Goal: Information Seeking & Learning: Learn about a topic

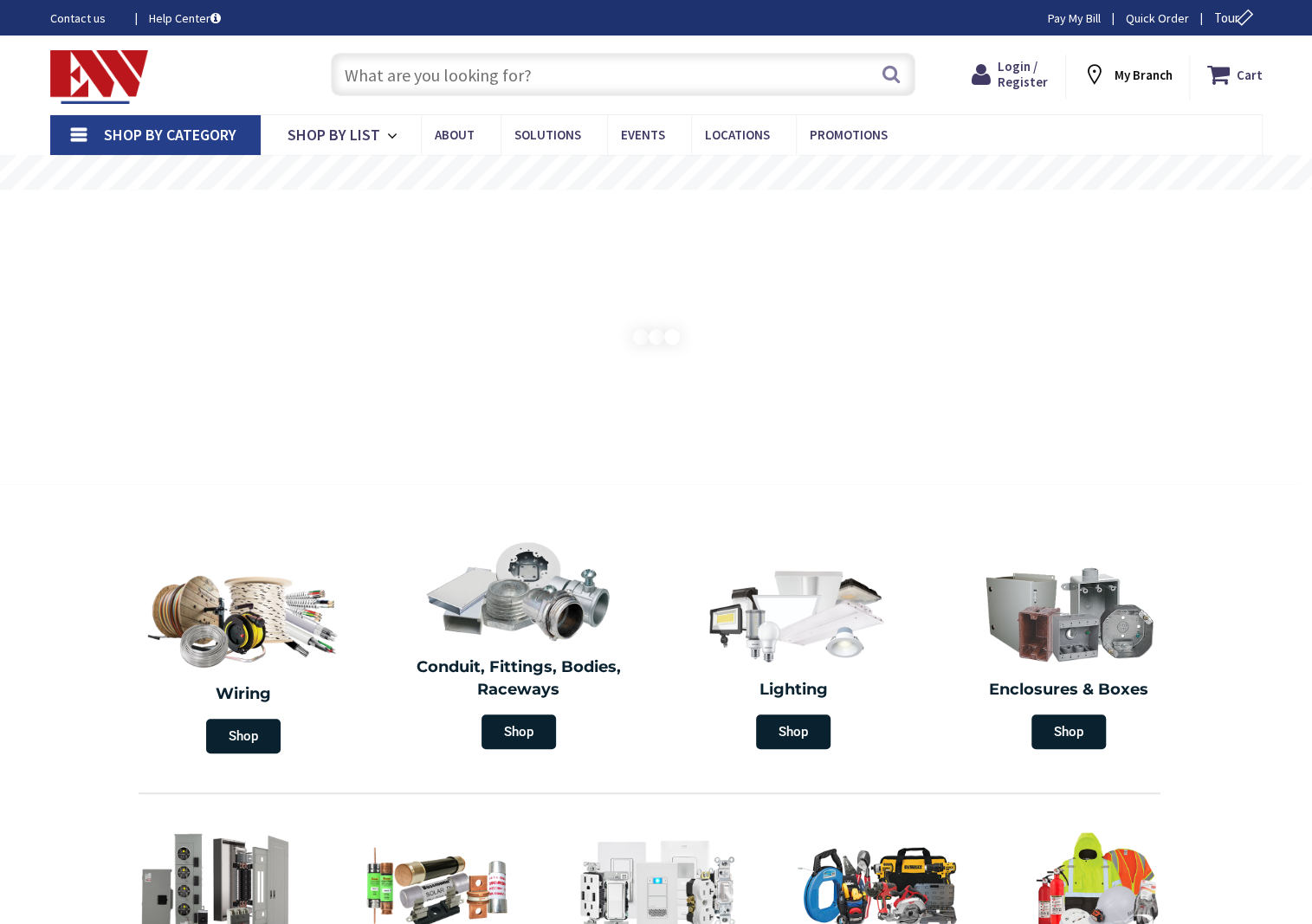
click at [522, 69] on input "text" at bounding box center [623, 75] width 585 height 43
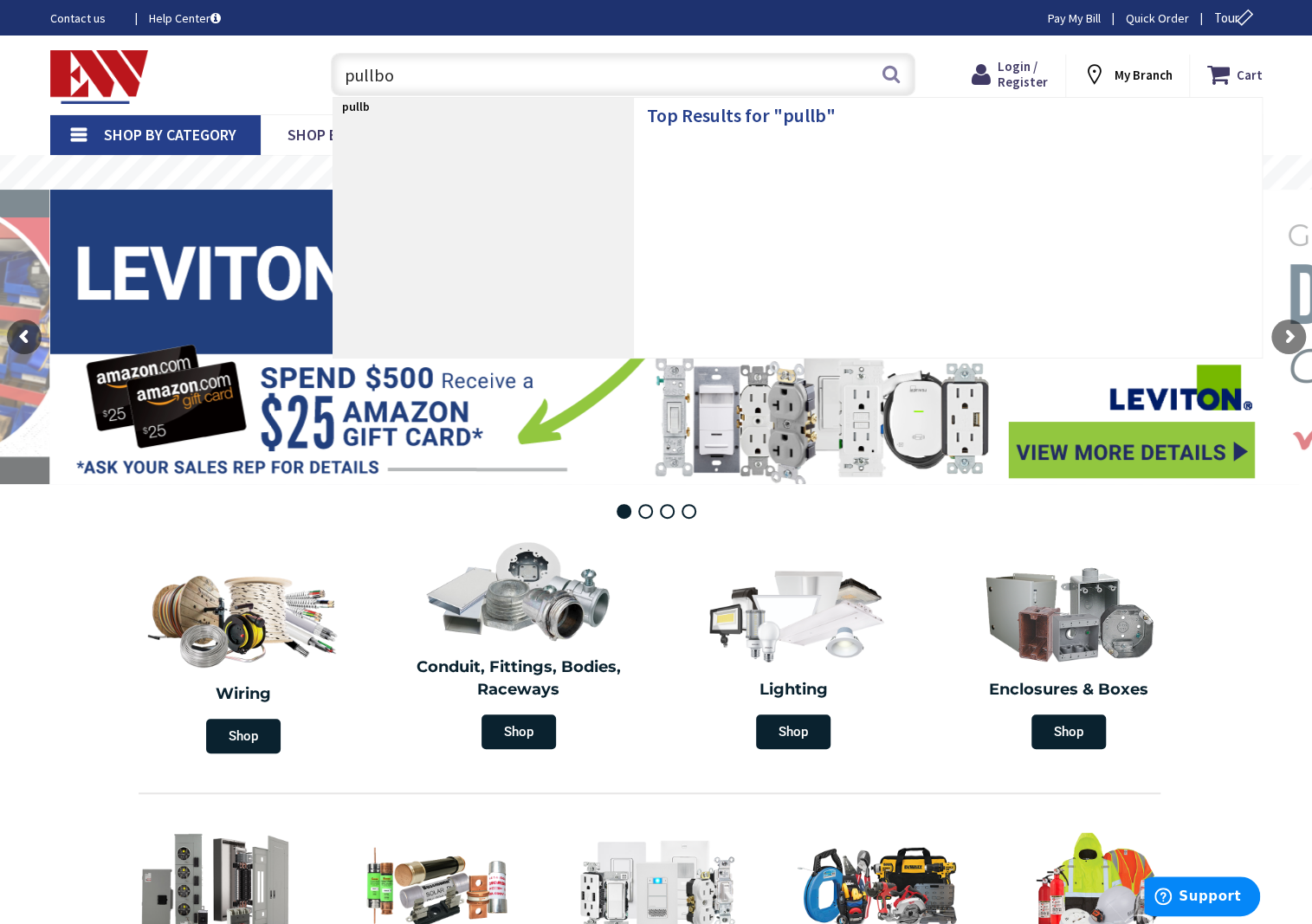
type input "pullbox"
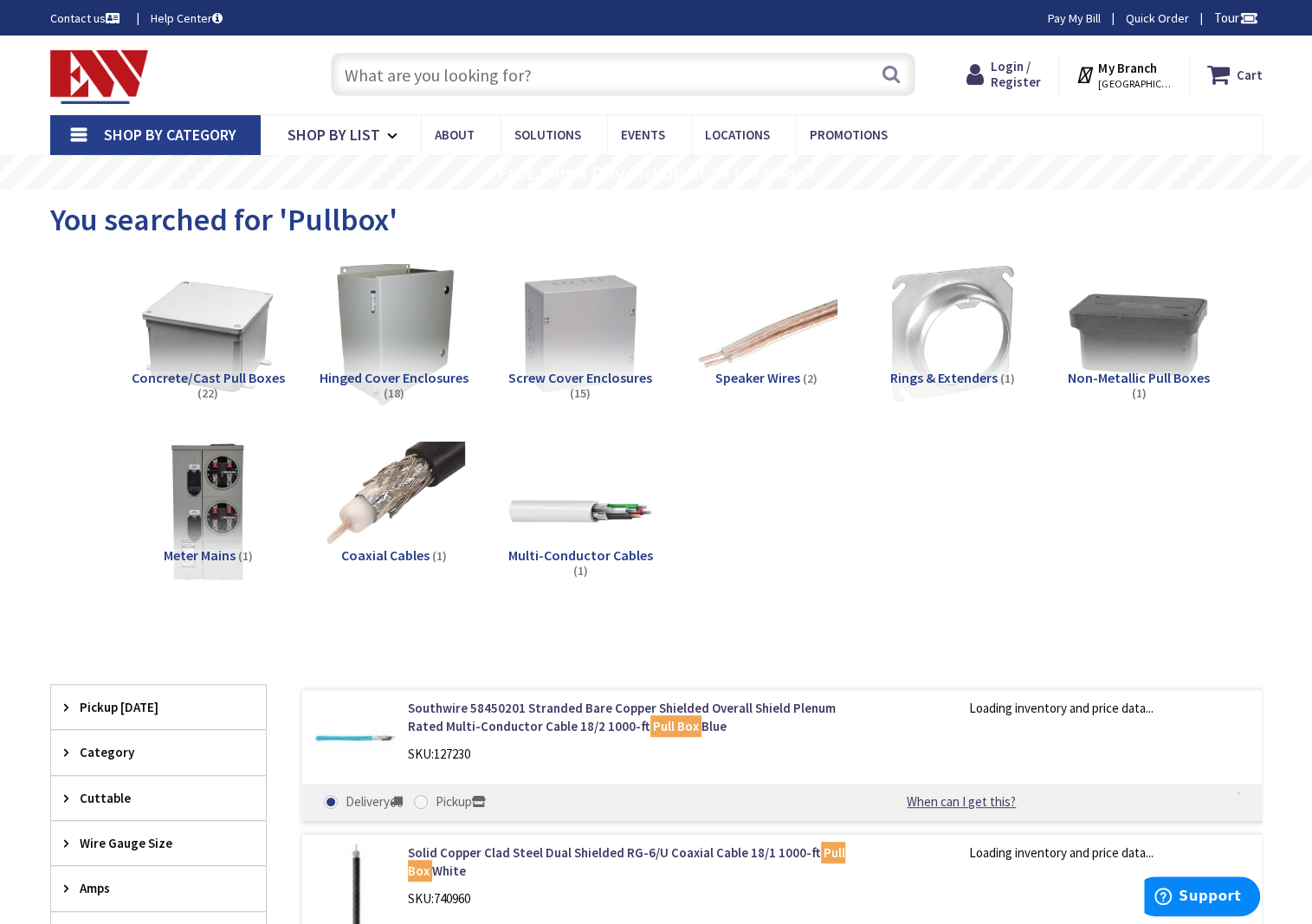
click at [1164, 346] on img at bounding box center [1138, 334] width 156 height 156
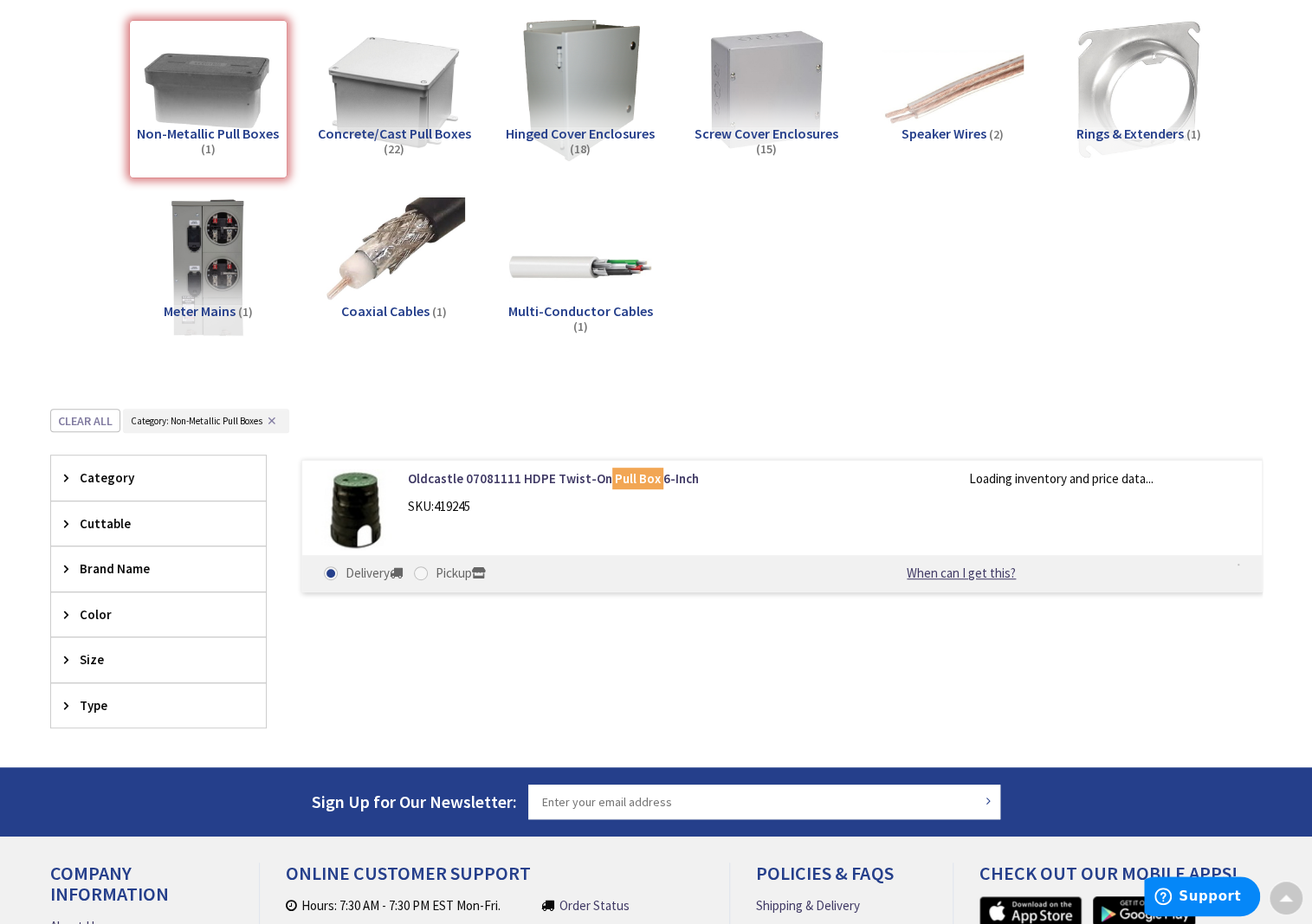
scroll to position [228, 0]
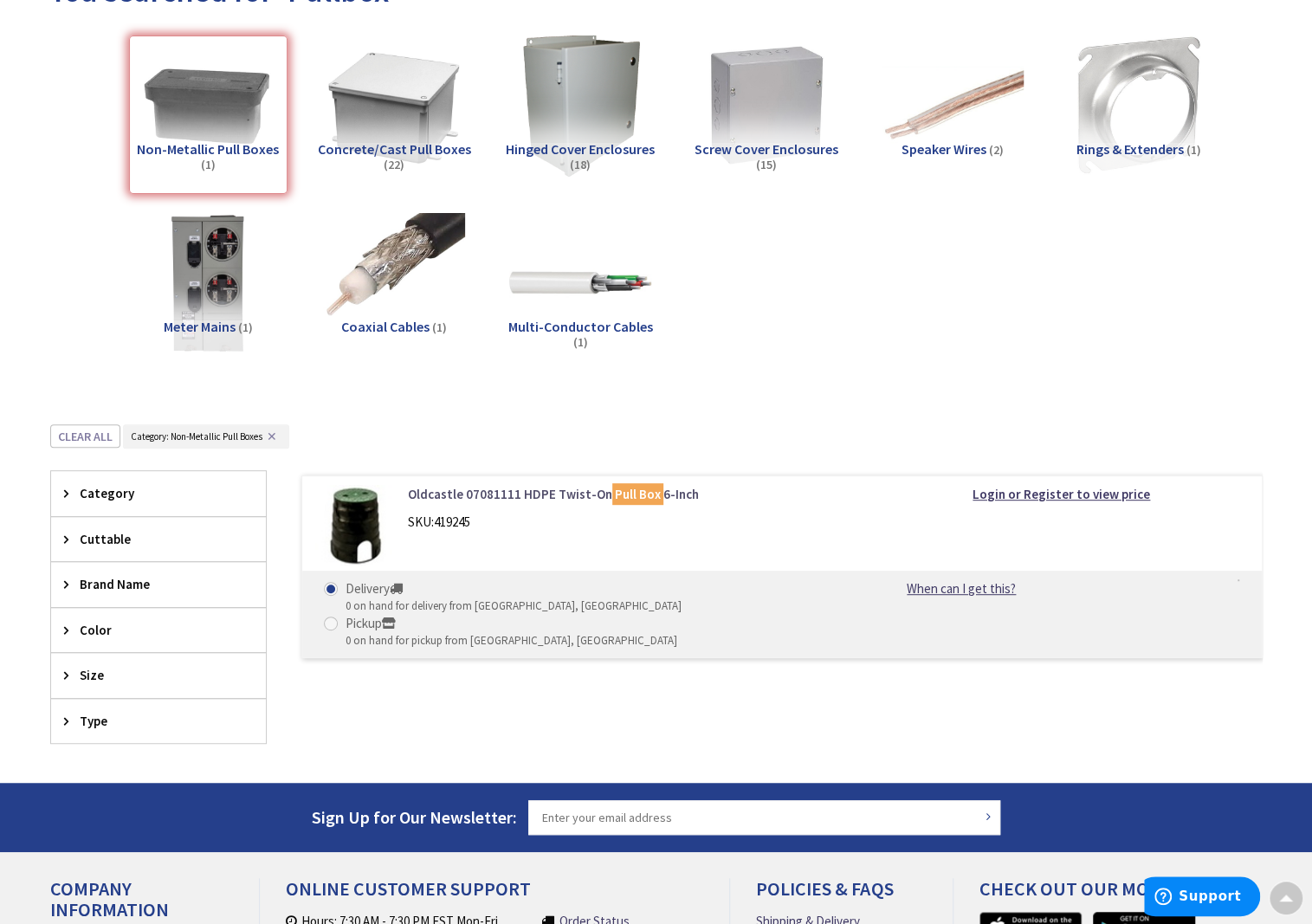
click at [556, 493] on link "Oldcastle 07081111 HDPE Twist-On Pull Box 6-Inch" at bounding box center [628, 494] width 441 height 18
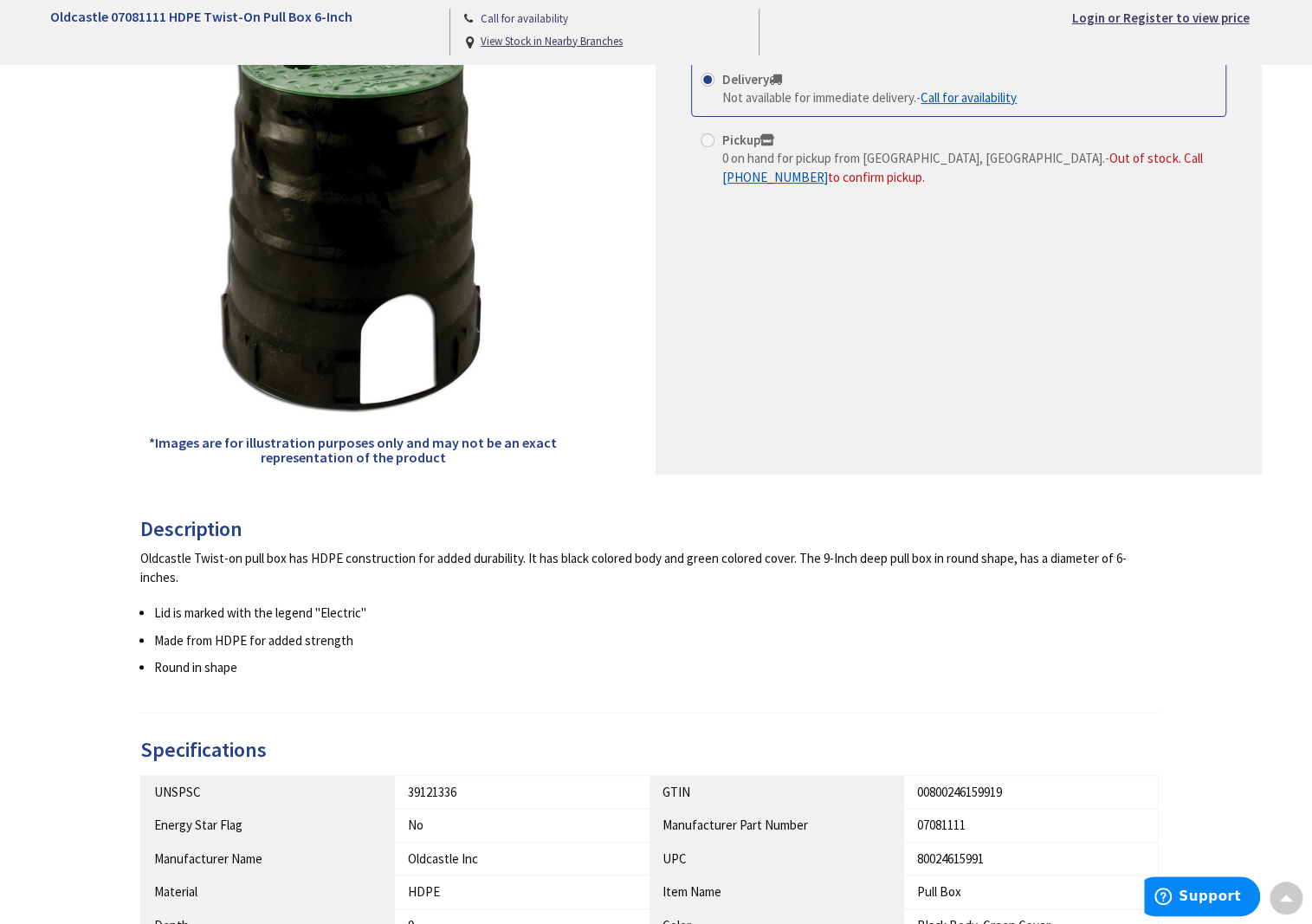
scroll to position [173, 0]
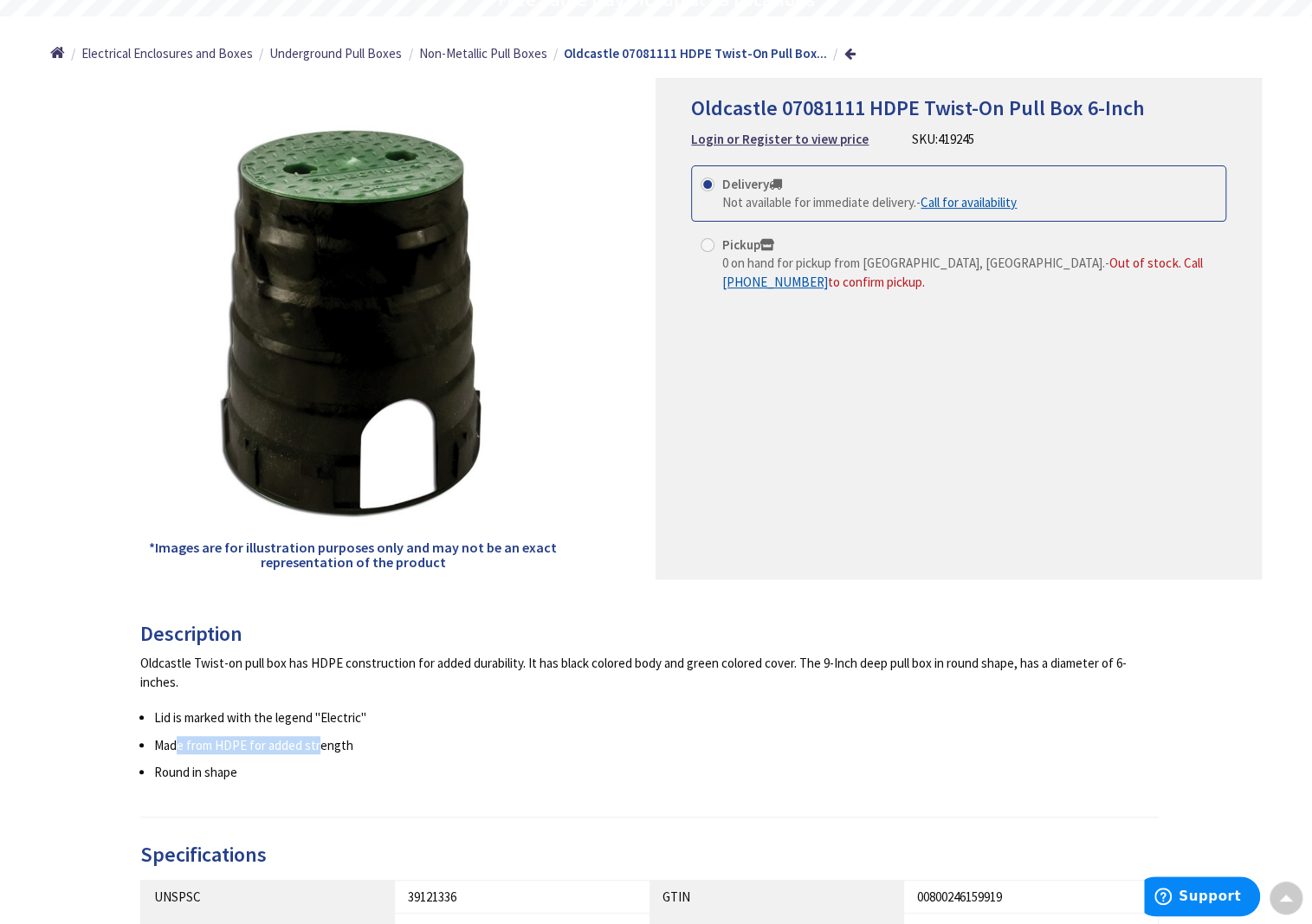
drag, startPoint x: 215, startPoint y: 744, endPoint x: 315, endPoint y: 746, distance: 100.0
click at [315, 746] on li "Made from HDPE for added strength" at bounding box center [657, 745] width 1006 height 18
click at [503, 749] on li "Made from HDPE for added strength" at bounding box center [657, 745] width 1006 height 18
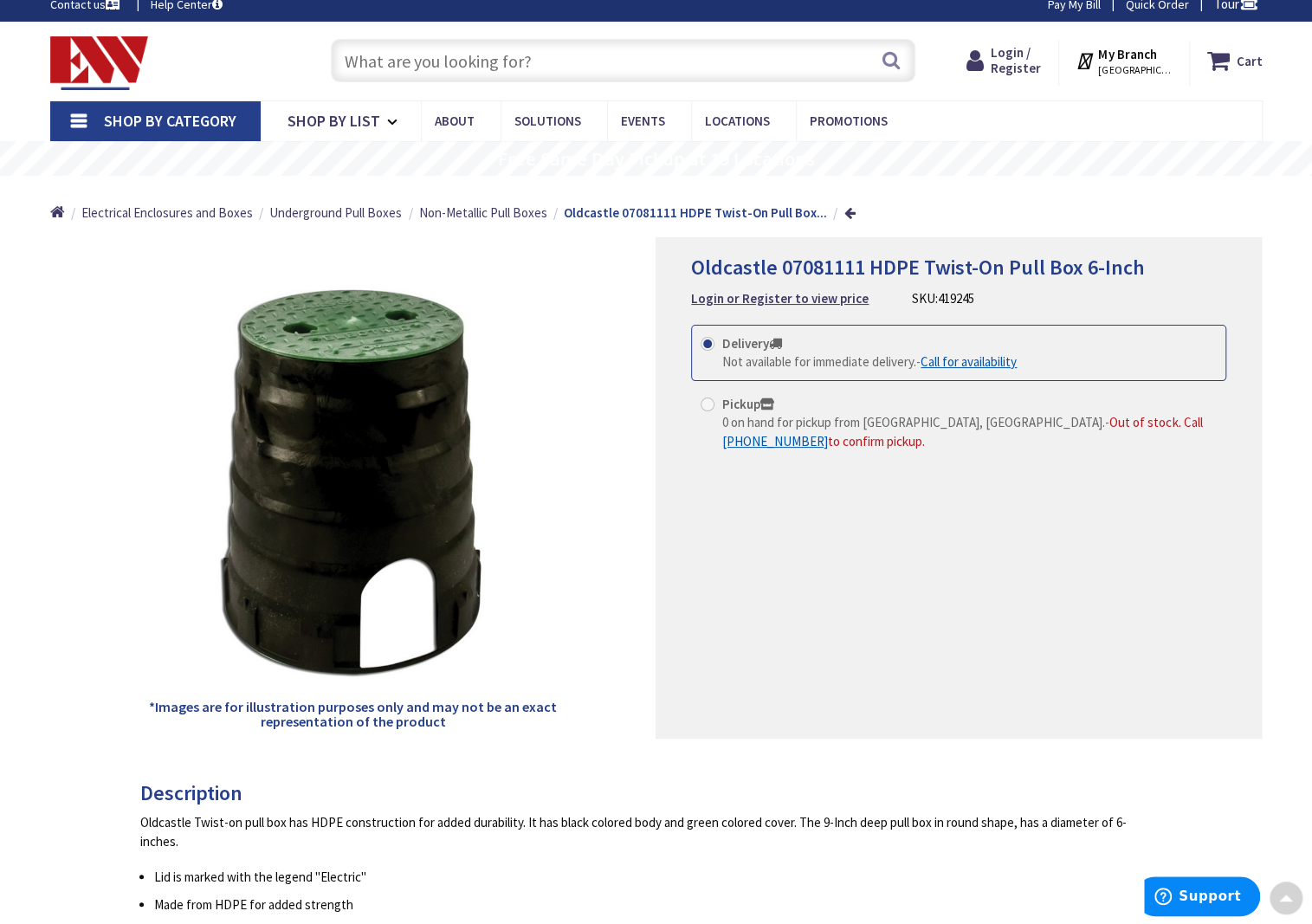
scroll to position [0, 0]
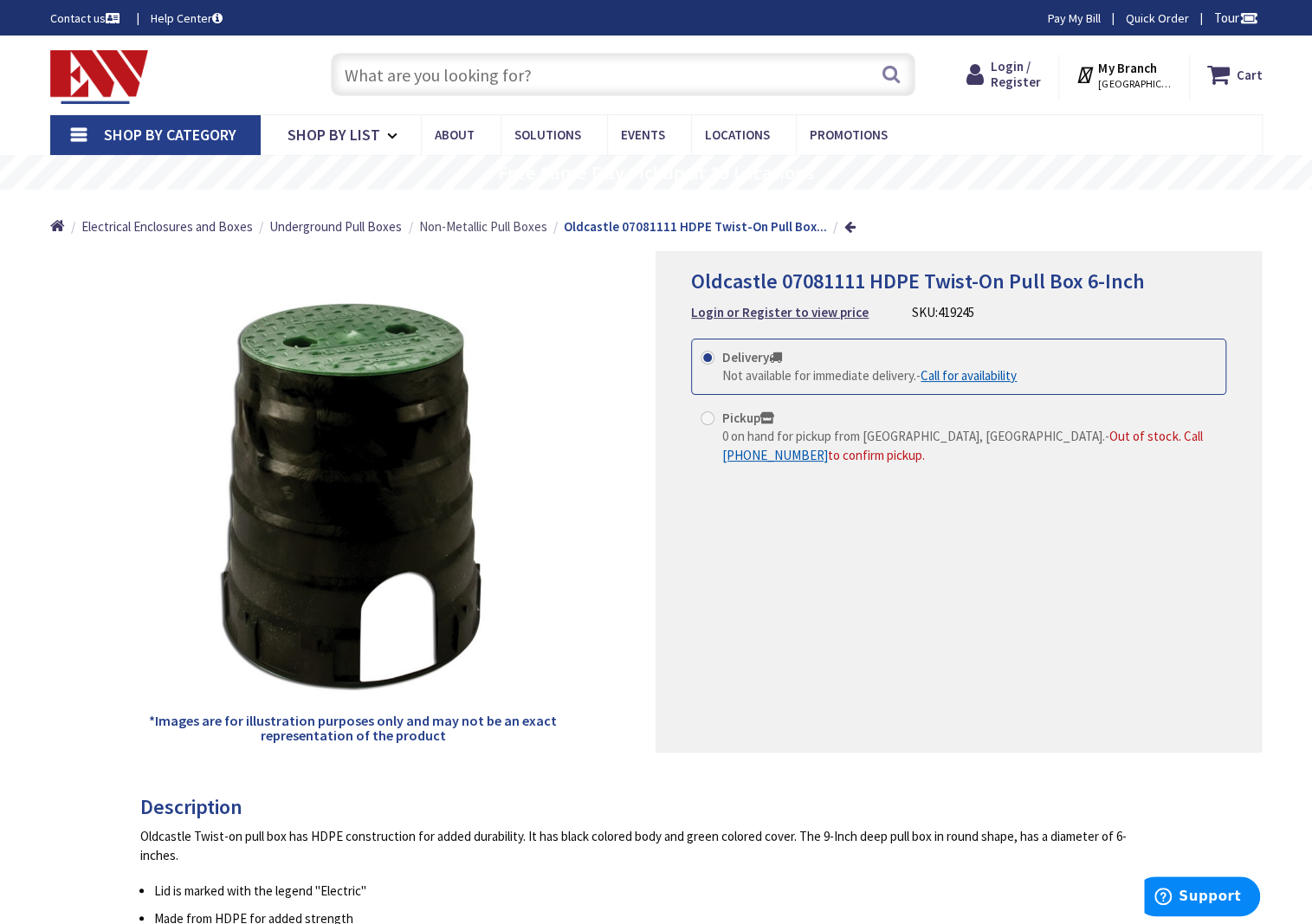
click at [511, 223] on span "Non-Metallic Pull Boxes" at bounding box center [483, 226] width 128 height 17
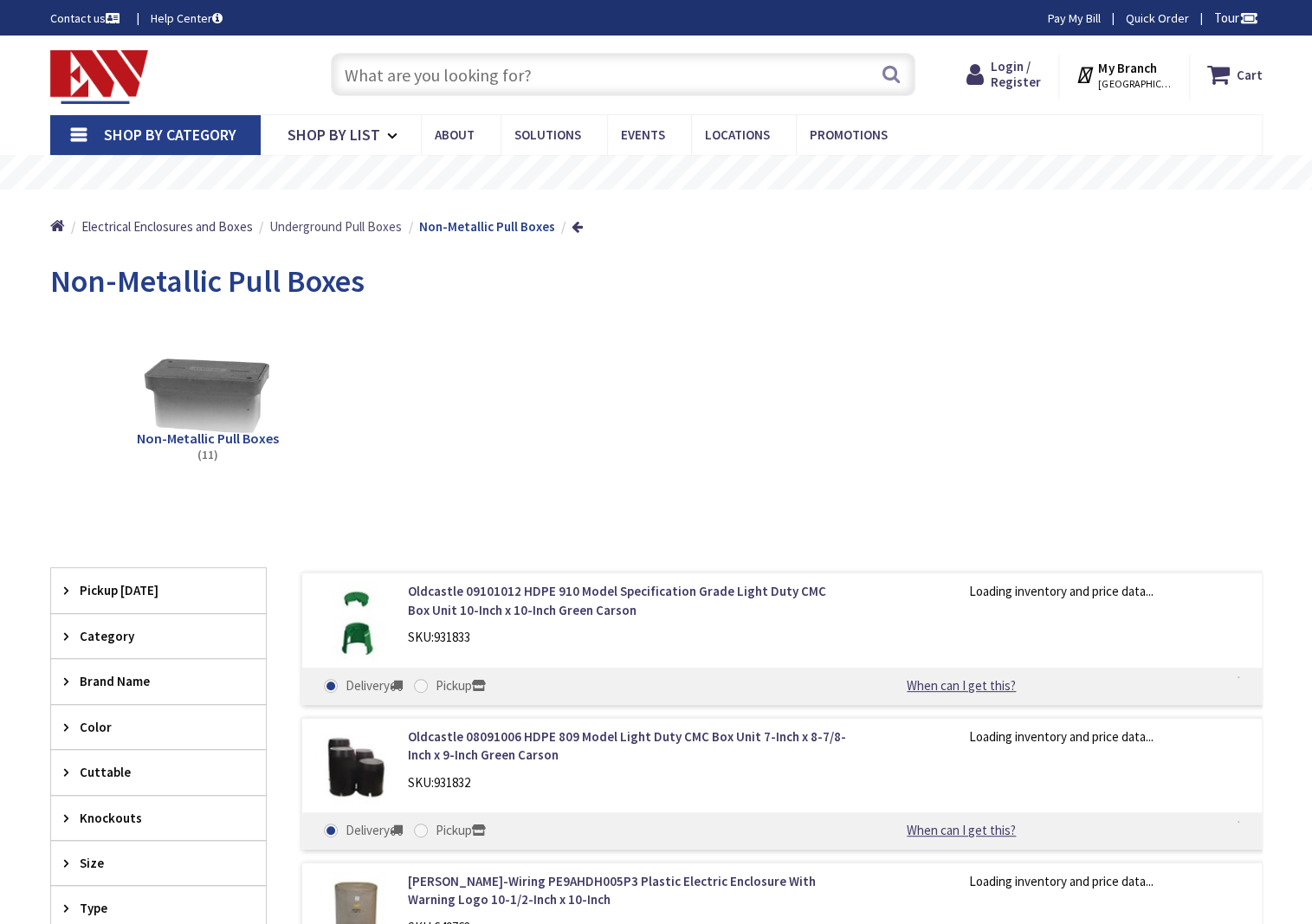
click at [344, 226] on span "Underground Pull Boxes" at bounding box center [336, 226] width 133 height 17
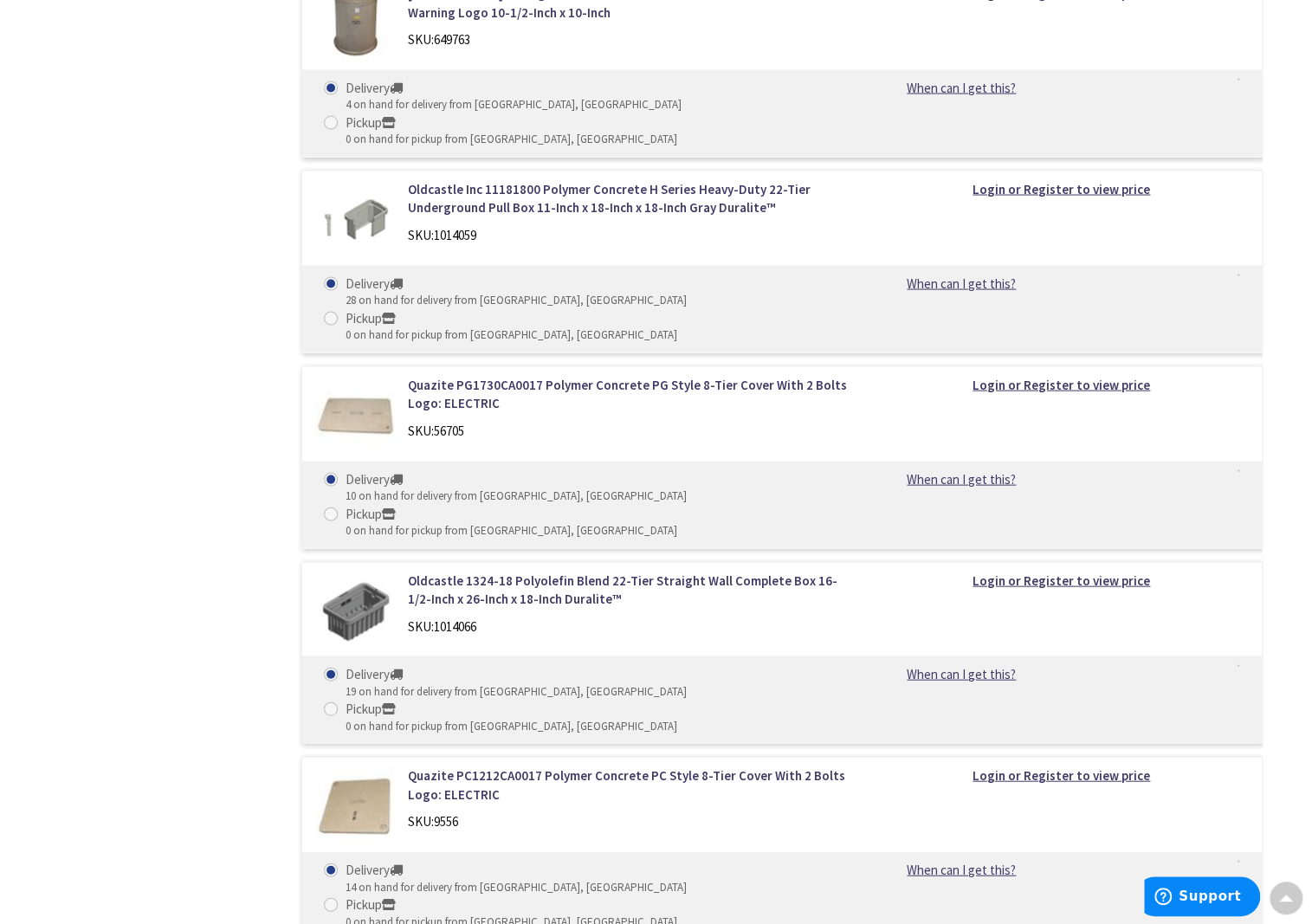
scroll to position [2165, 0]
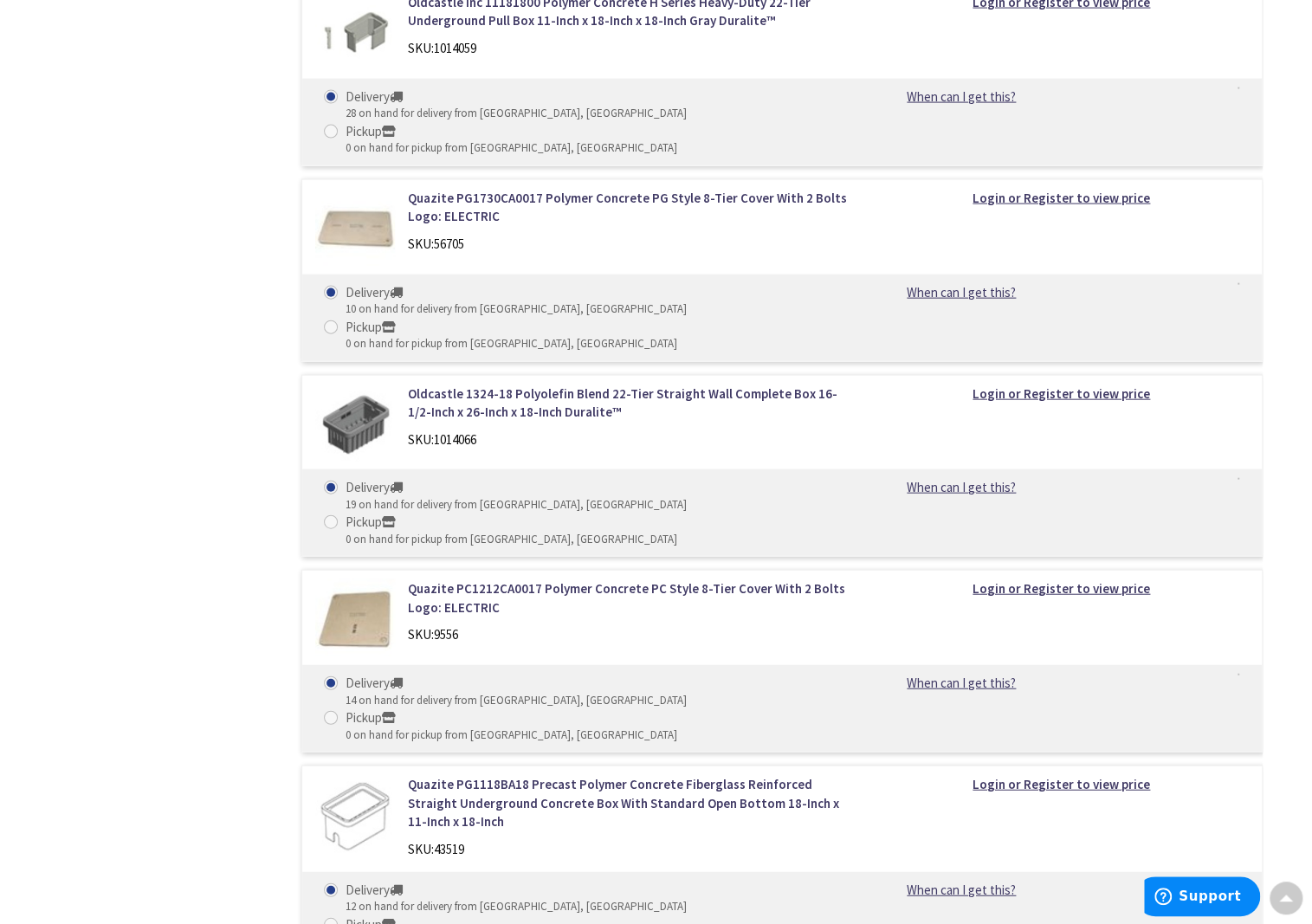
click at [31, 116] on main "Back Underground Pull Boxes View Subcategories Concrete/Cast Pull Boxes (87) Co…" at bounding box center [656, 242] width 1299 height 4312
click at [135, 424] on div "Filters 124 items Pickup Today Danbury (0 mi) (3) Norwalk (18.38 mi) (6) Fairfi…" at bounding box center [158, 381] width 217 height 3956
click at [538, 775] on link "Quazite PG1118BA18 Precast Polymer Concrete Fiberglass Reinforced Straight Unde…" at bounding box center [628, 803] width 441 height 55
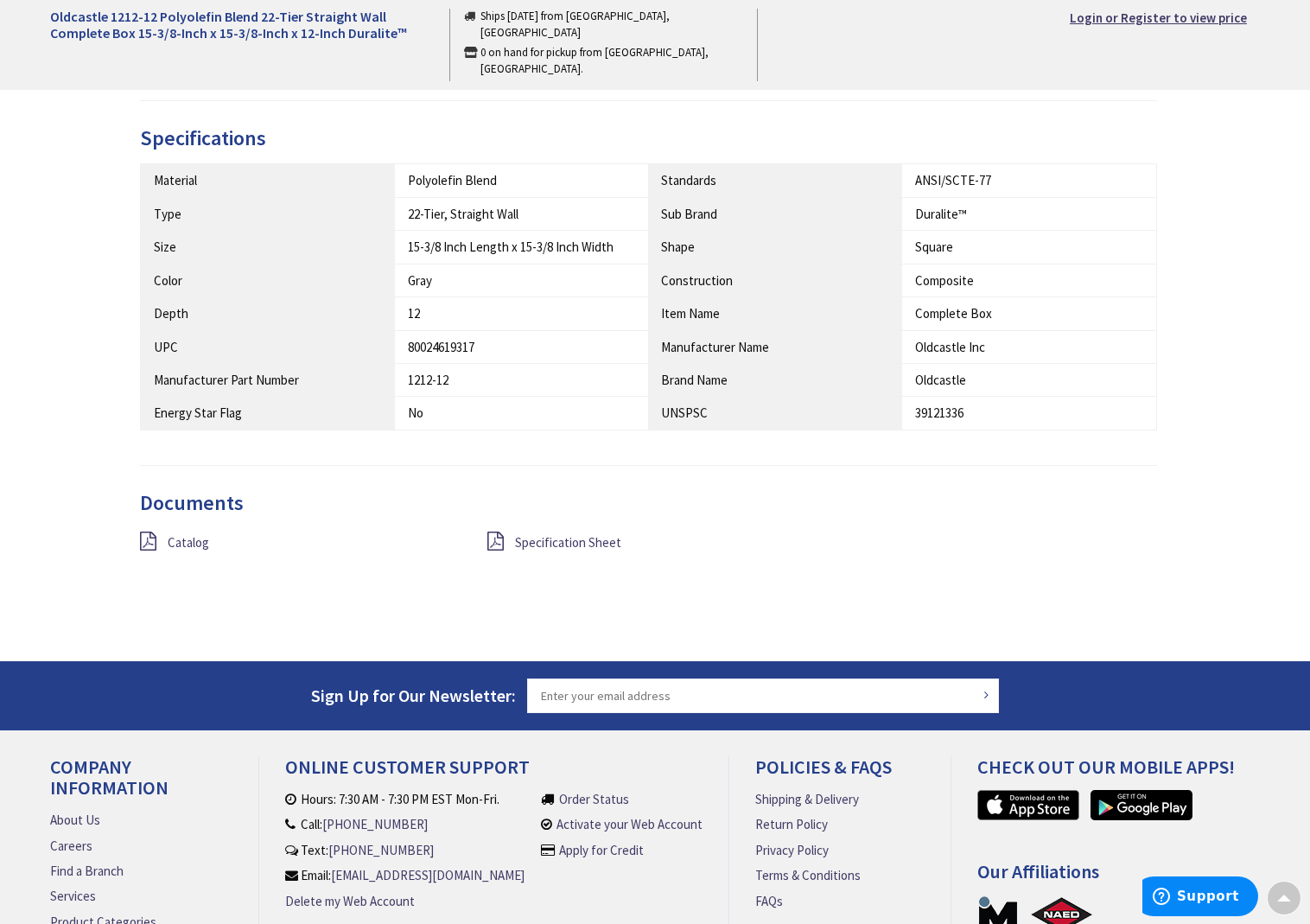
scroll to position [857, 0]
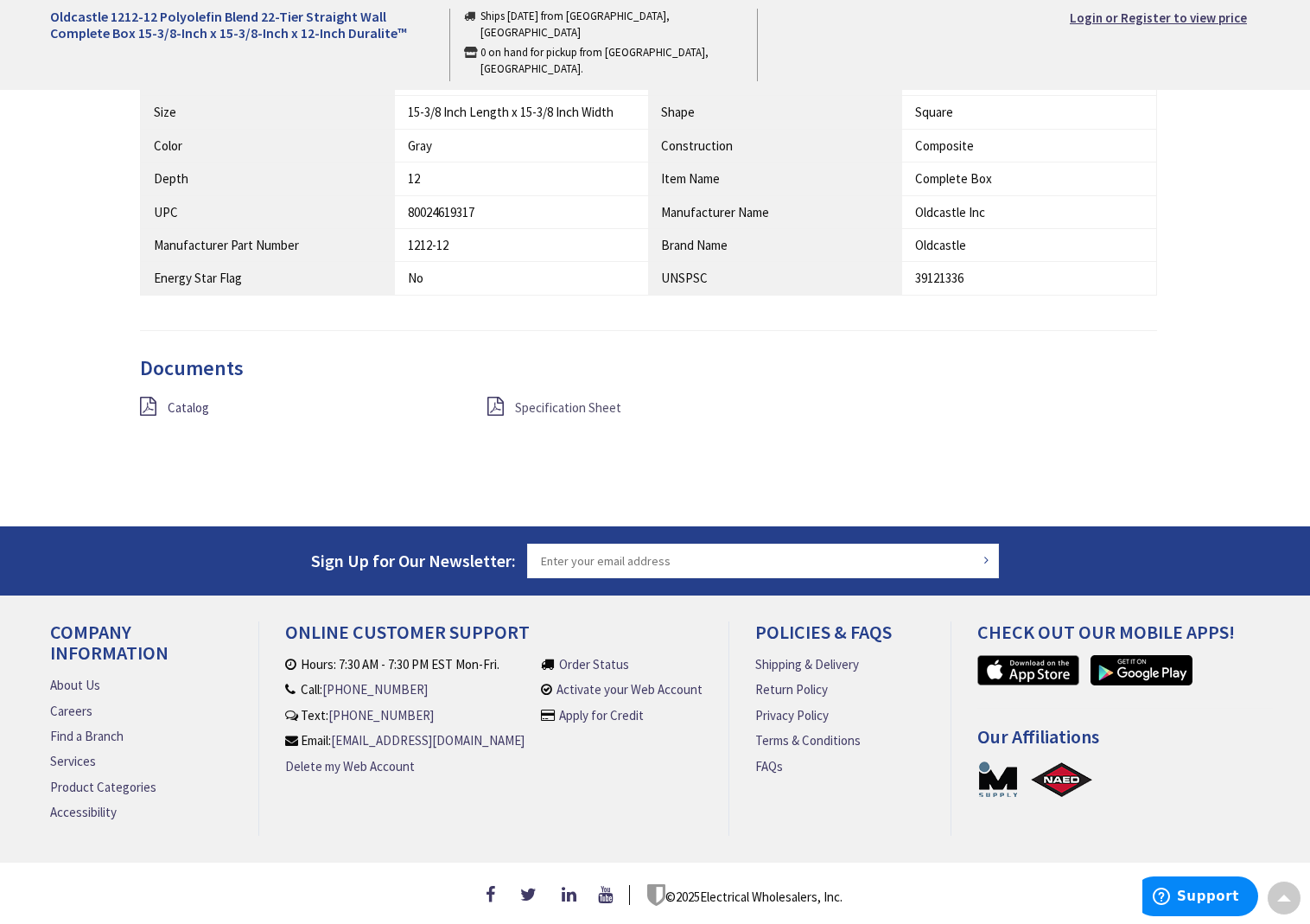
click at [550, 402] on span "Specification Sheet" at bounding box center [568, 408] width 106 height 17
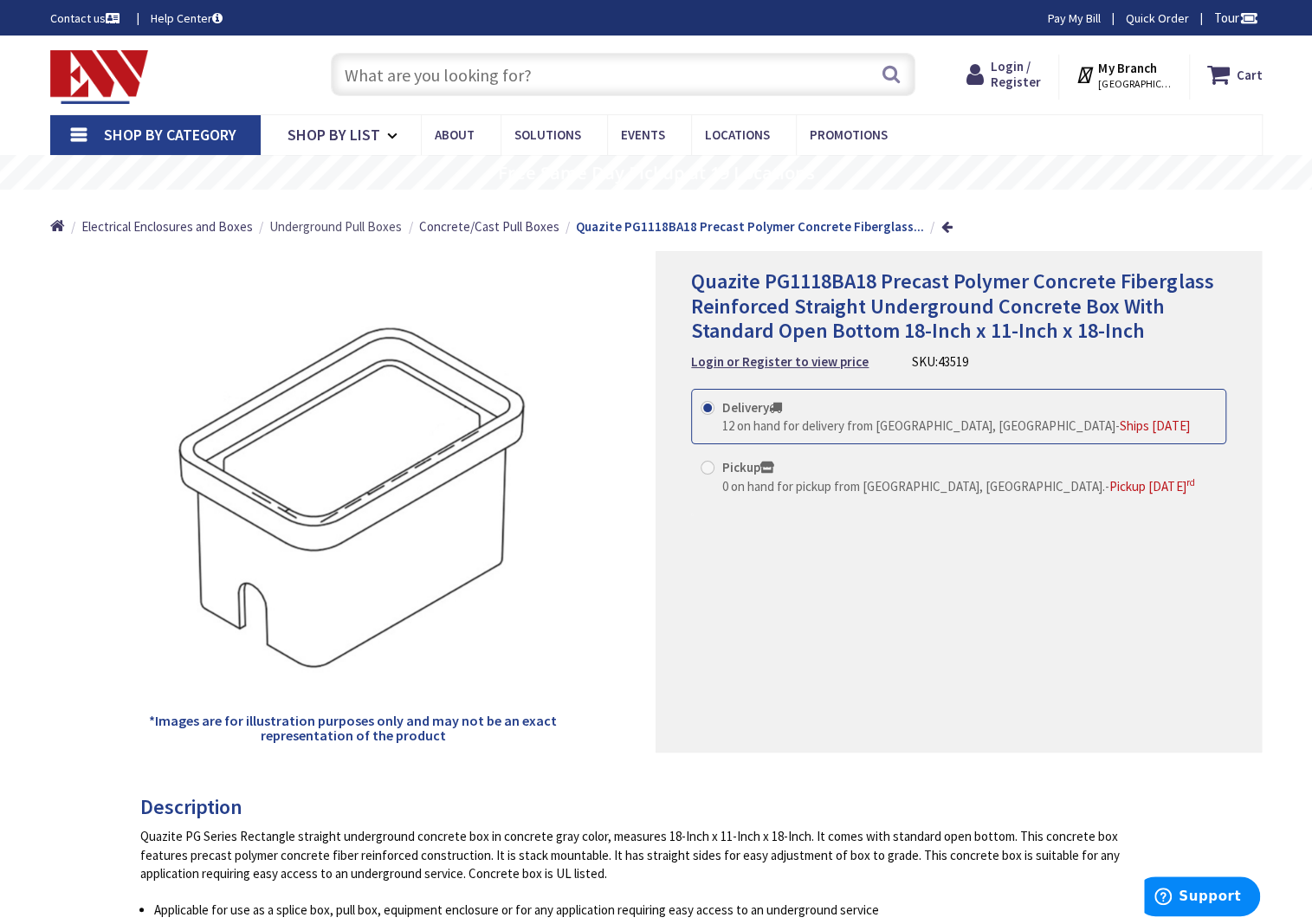
click at [344, 231] on span "Underground Pull Boxes" at bounding box center [336, 226] width 133 height 17
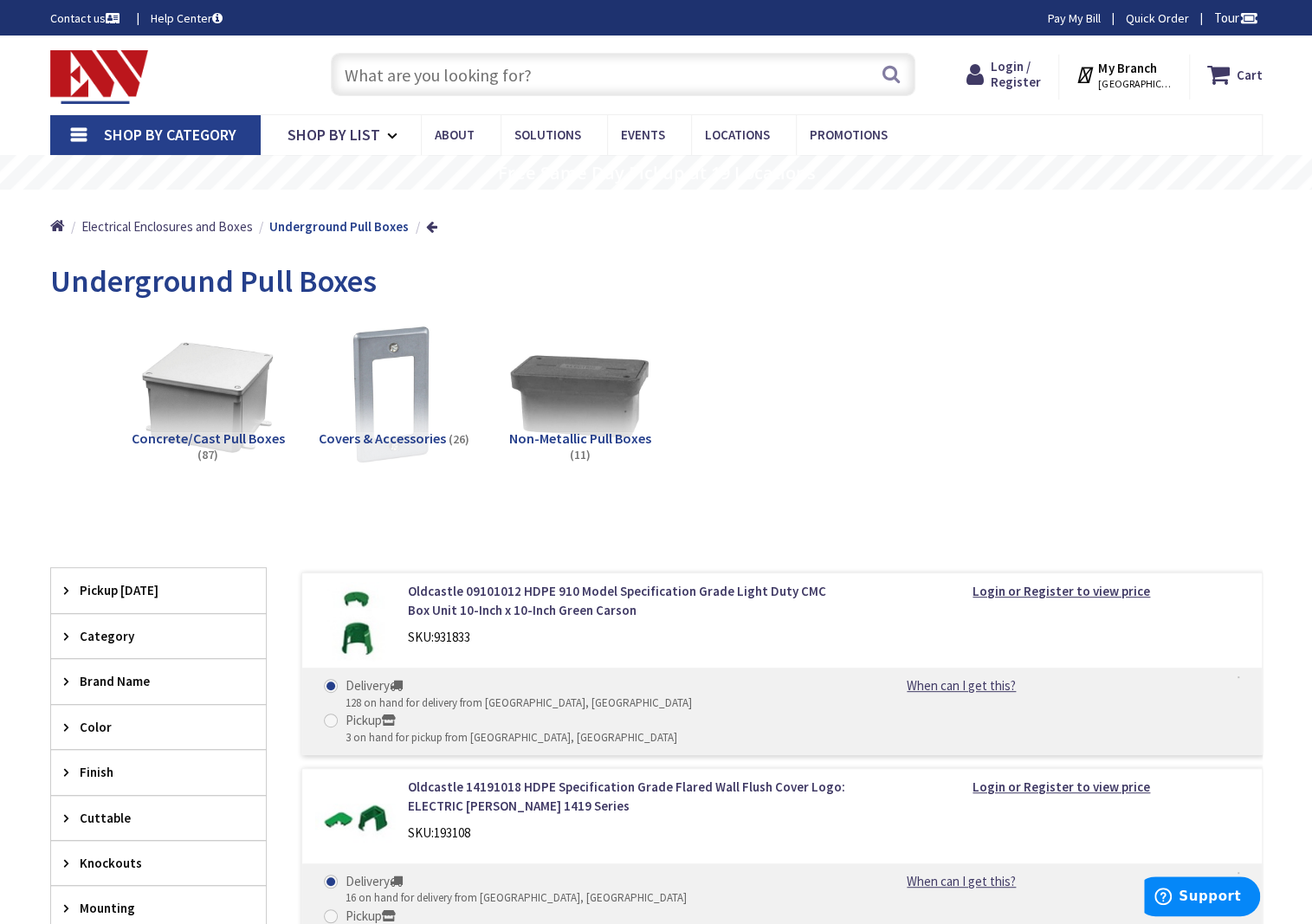
click at [598, 397] on img at bounding box center [579, 394] width 156 height 156
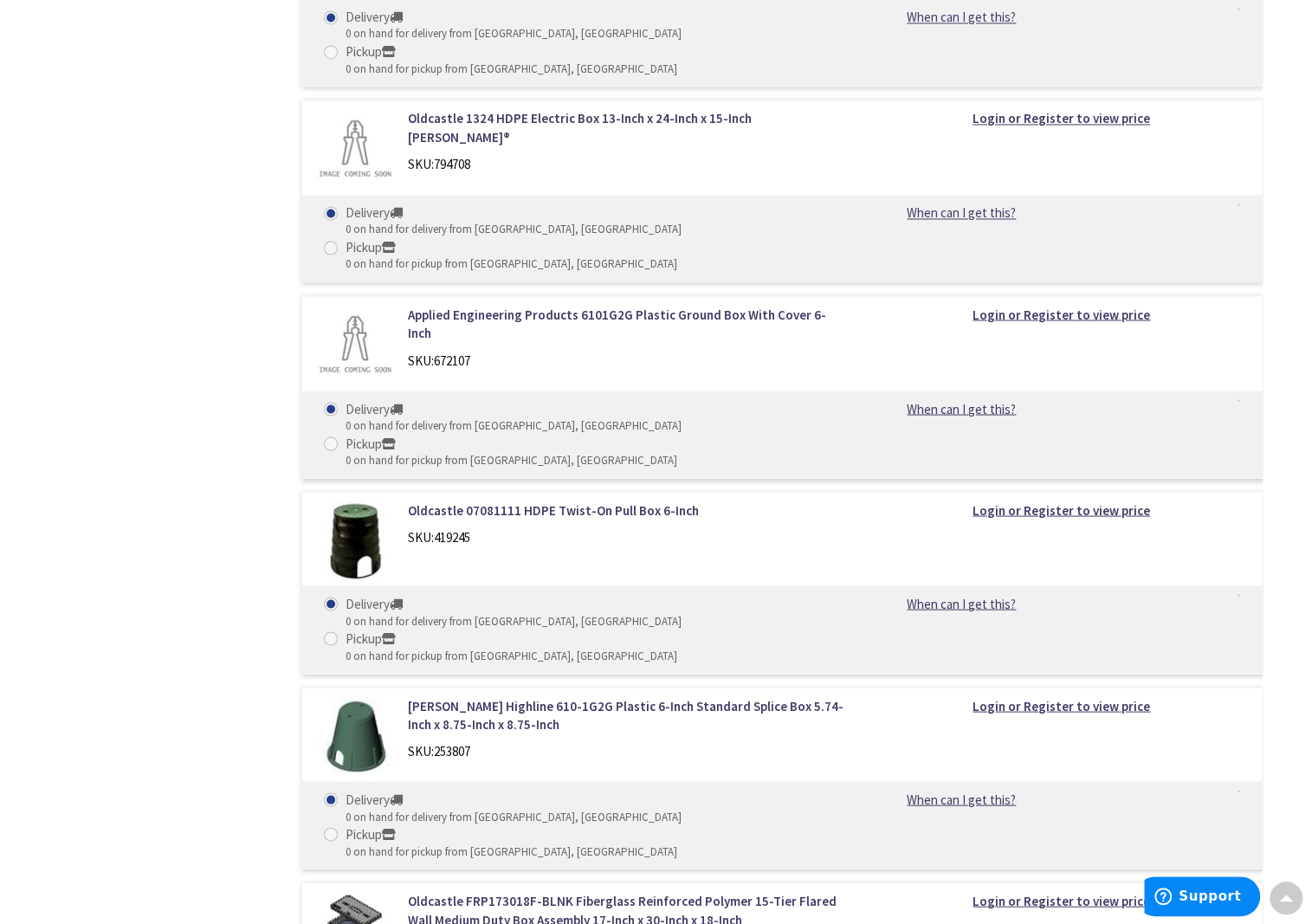
scroll to position [1489, 0]
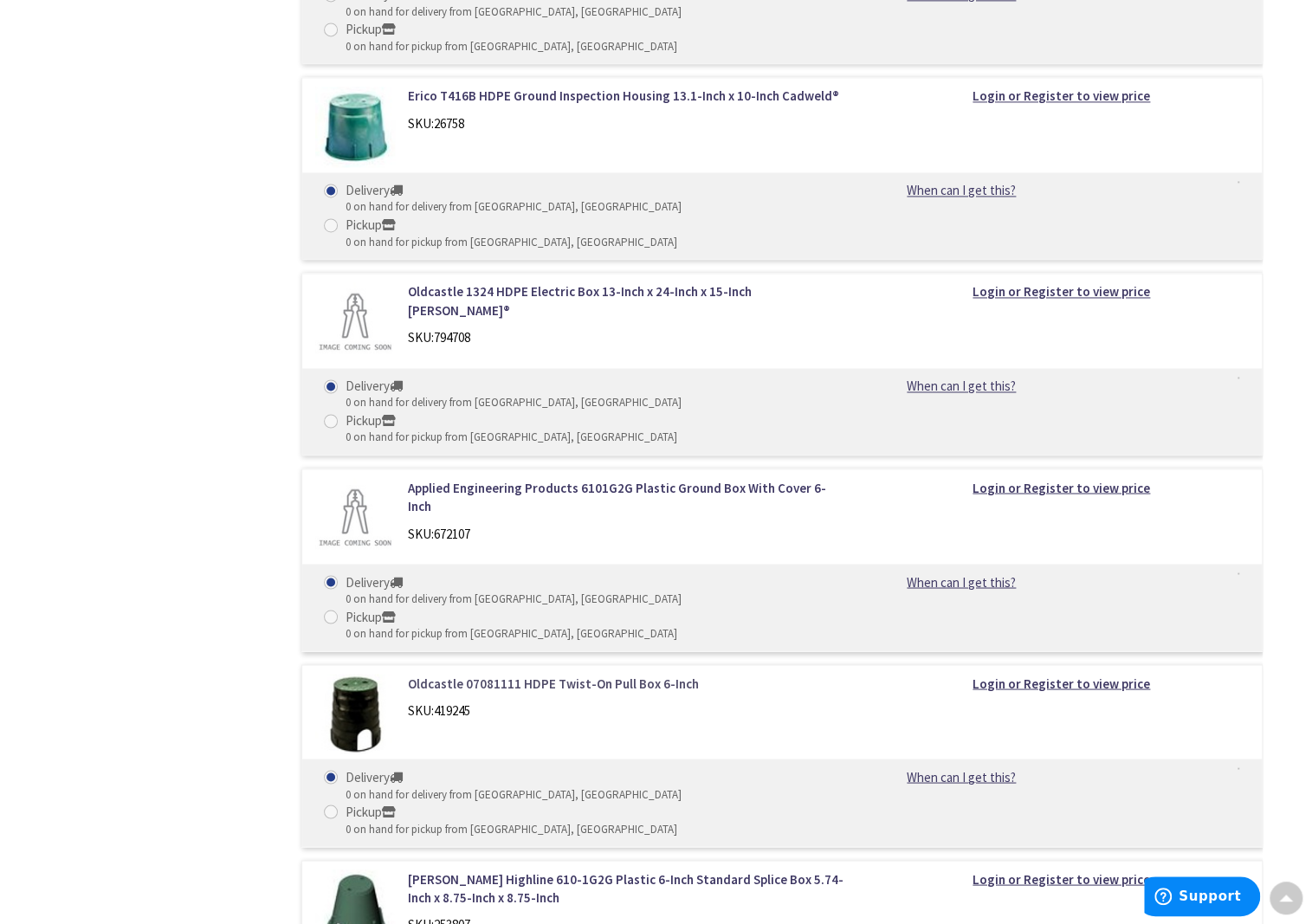
click at [612, 674] on link "Oldcastle 07081111 HDPE Twist-On Pull Box 6-Inch" at bounding box center [628, 683] width 441 height 18
click at [614, 674] on link "Oldcastle 07081111 HDPE Twist-On Pull Box 6-Inch" at bounding box center [628, 683] width 441 height 18
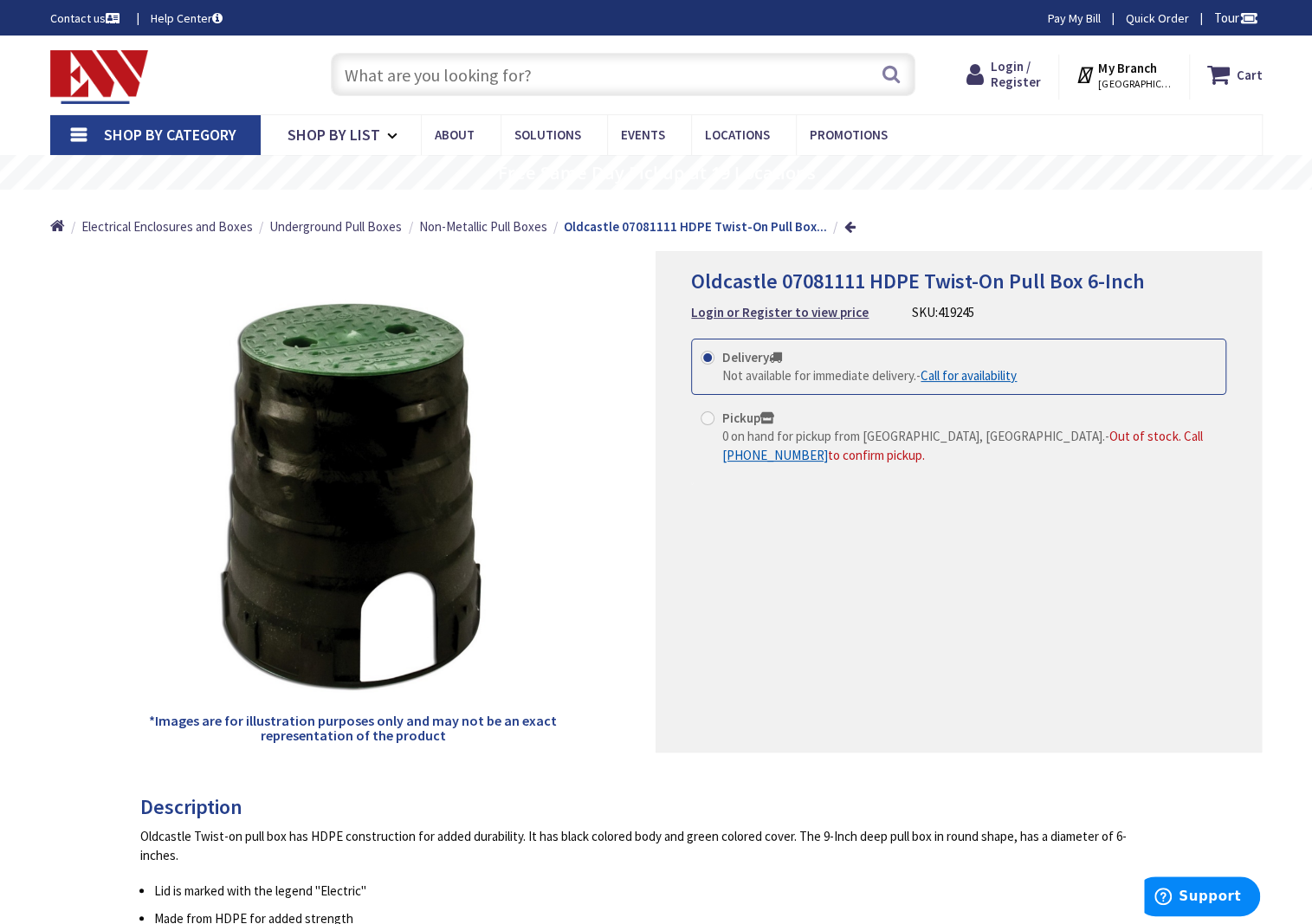
click at [1135, 86] on span "[GEOGRAPHIC_DATA], [GEOGRAPHIC_DATA]" at bounding box center [1135, 84] width 74 height 14
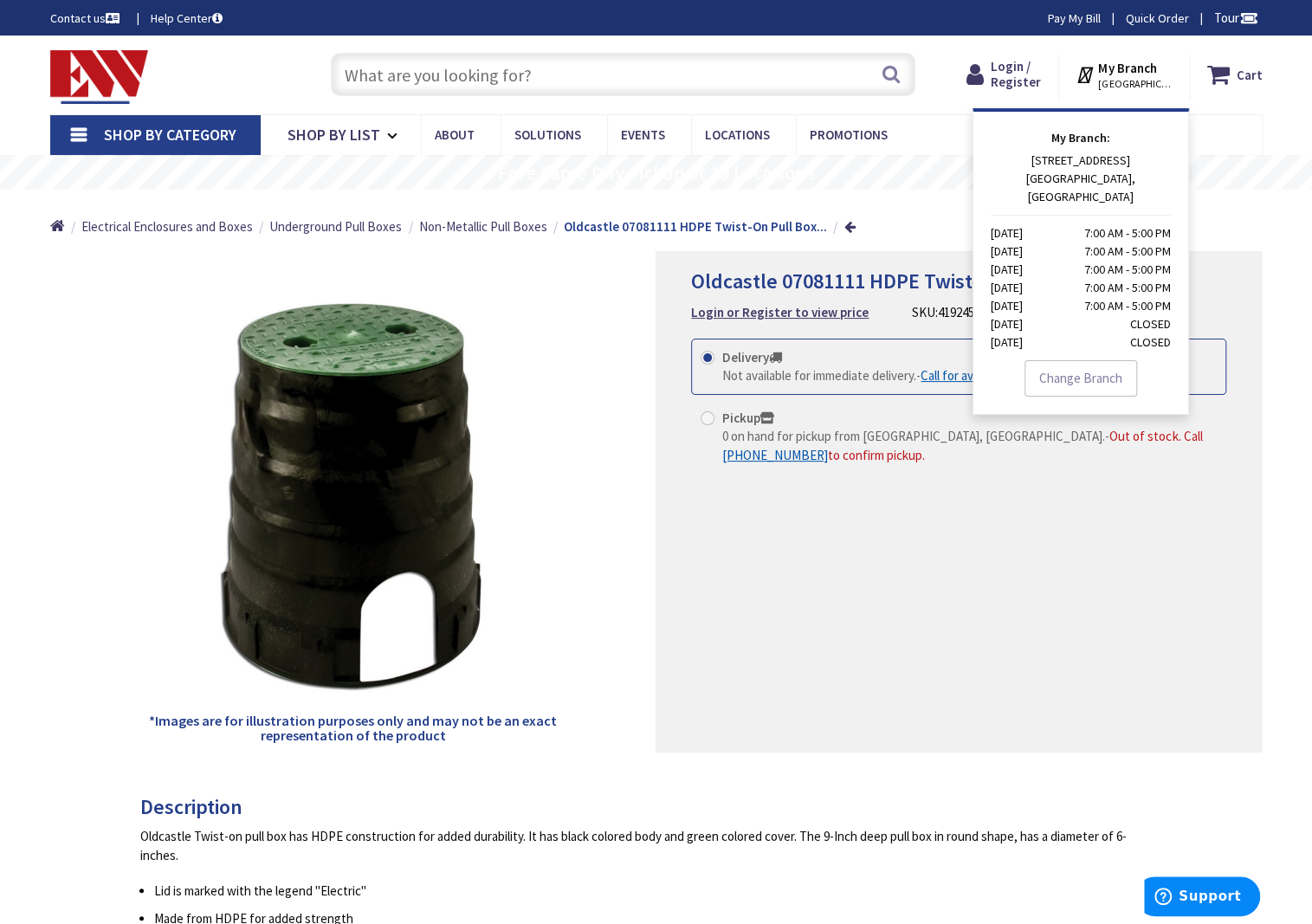
click at [1244, 130] on nav "Shop By Category Conduit and Fittings Cable Tray & Accessories Cable Trays Cabl…" at bounding box center [656, 135] width 1213 height 41
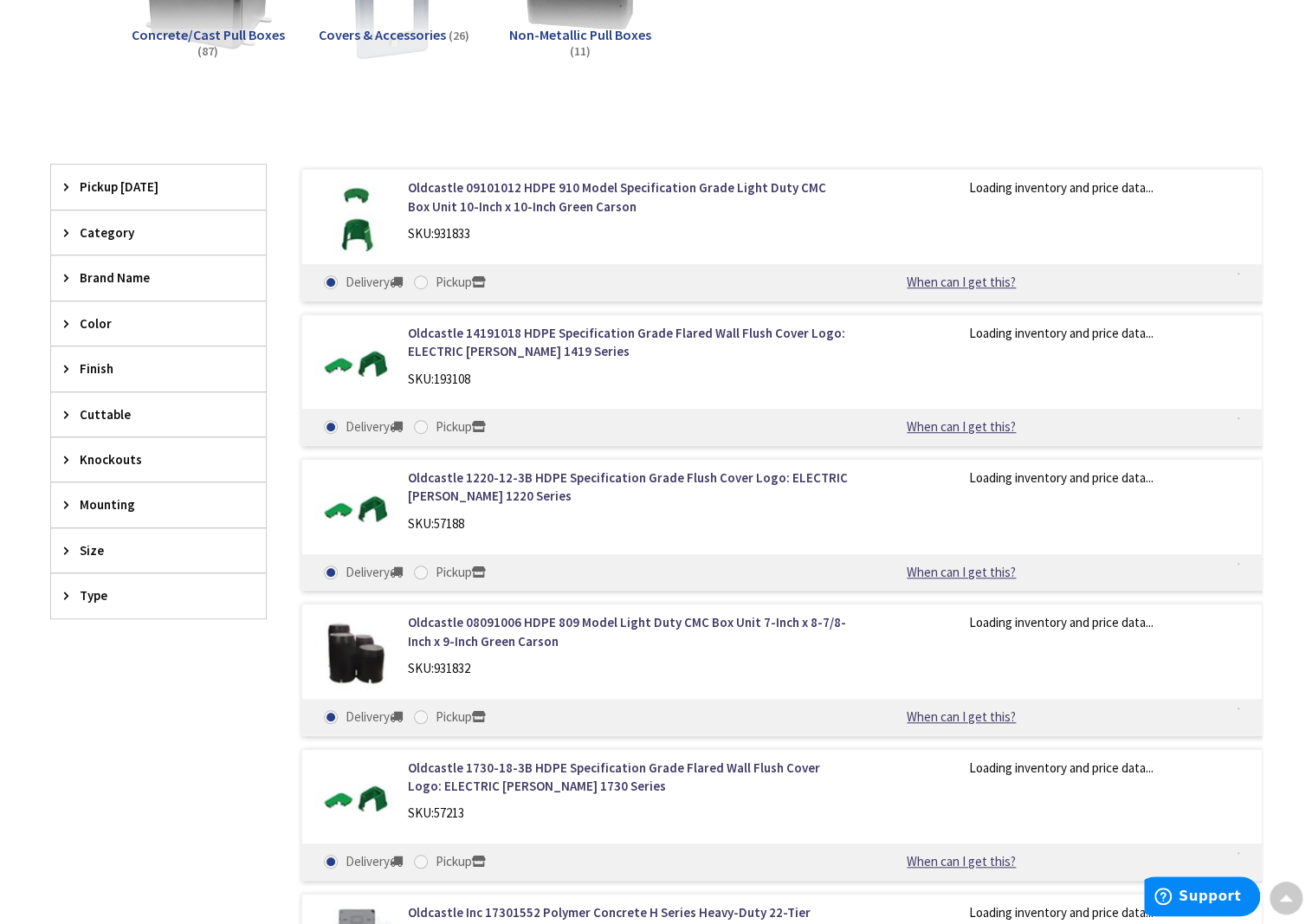
scroll to position [212, 0]
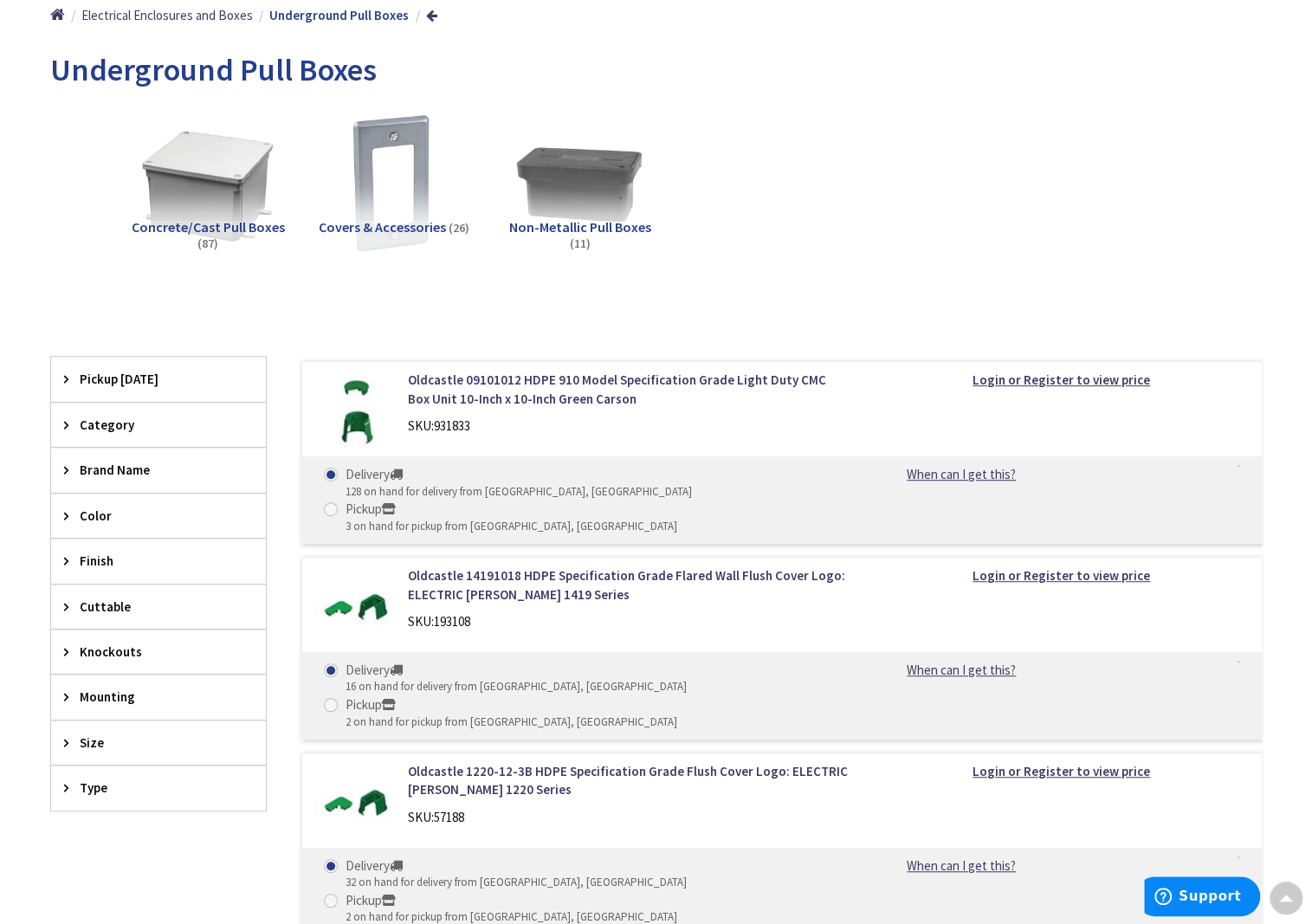
click at [217, 221] on span "Concrete/Cast Pull Boxes" at bounding box center [209, 227] width 154 height 18
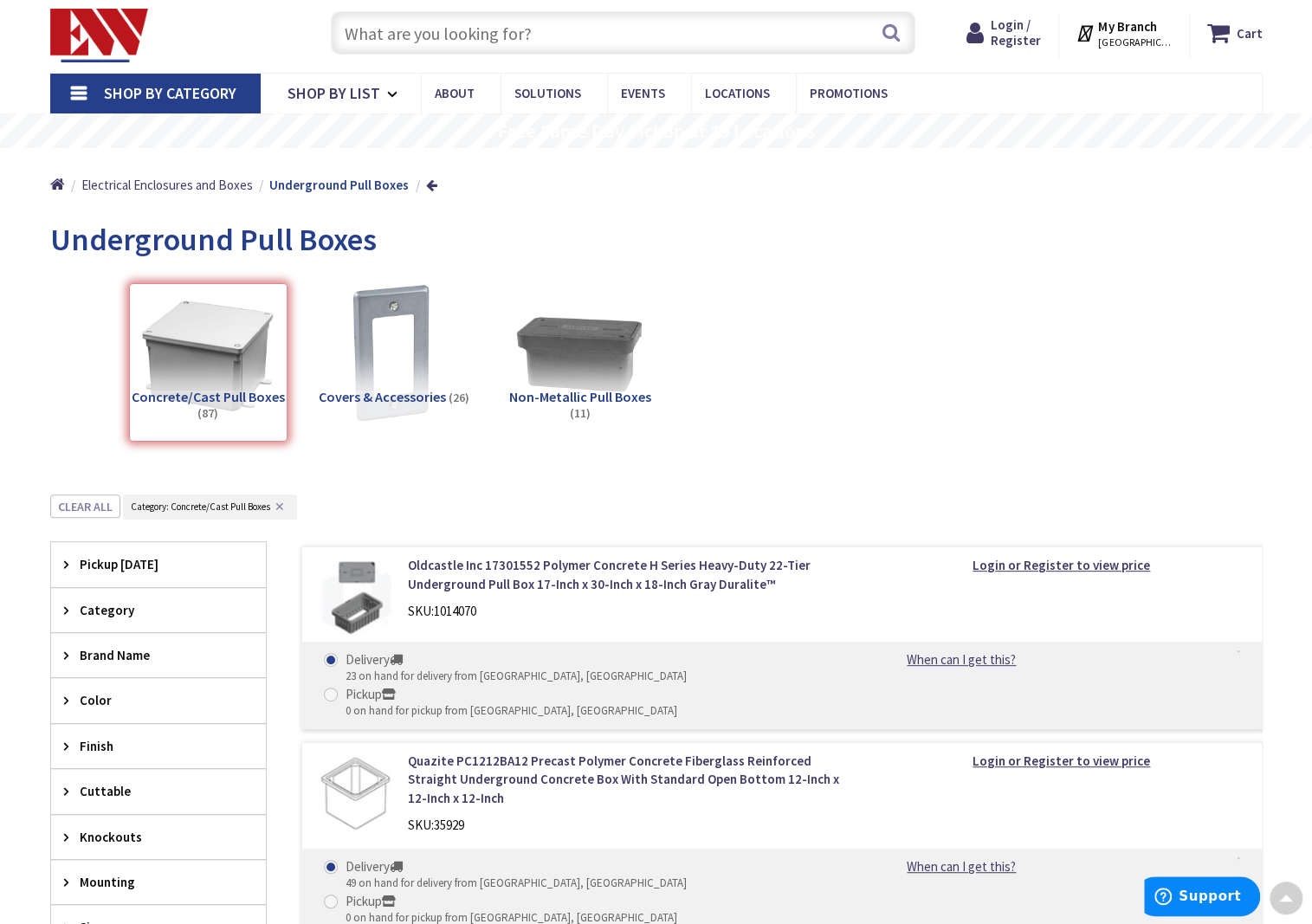
scroll to position [0, 0]
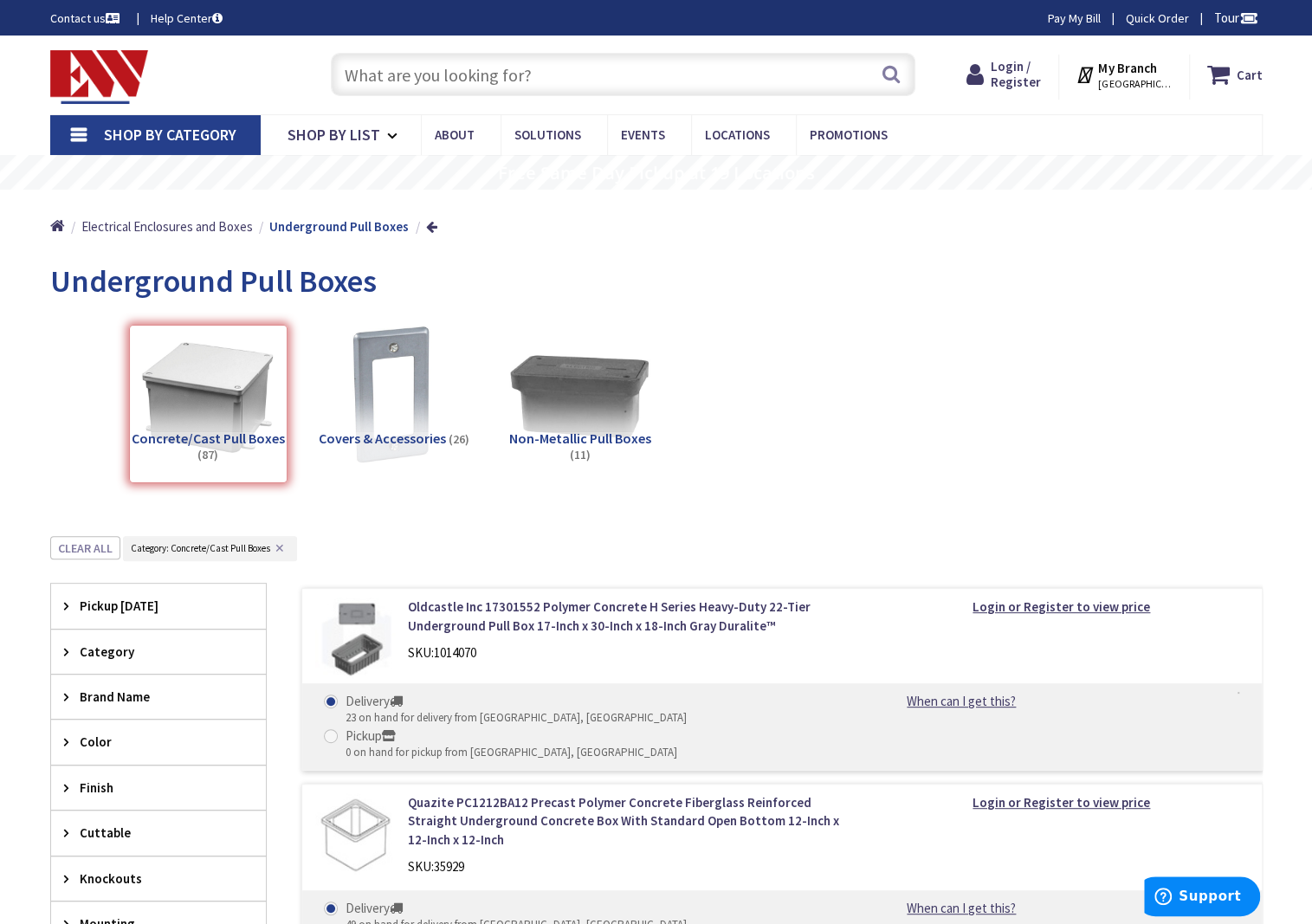
click at [606, 427] on img at bounding box center [579, 394] width 156 height 156
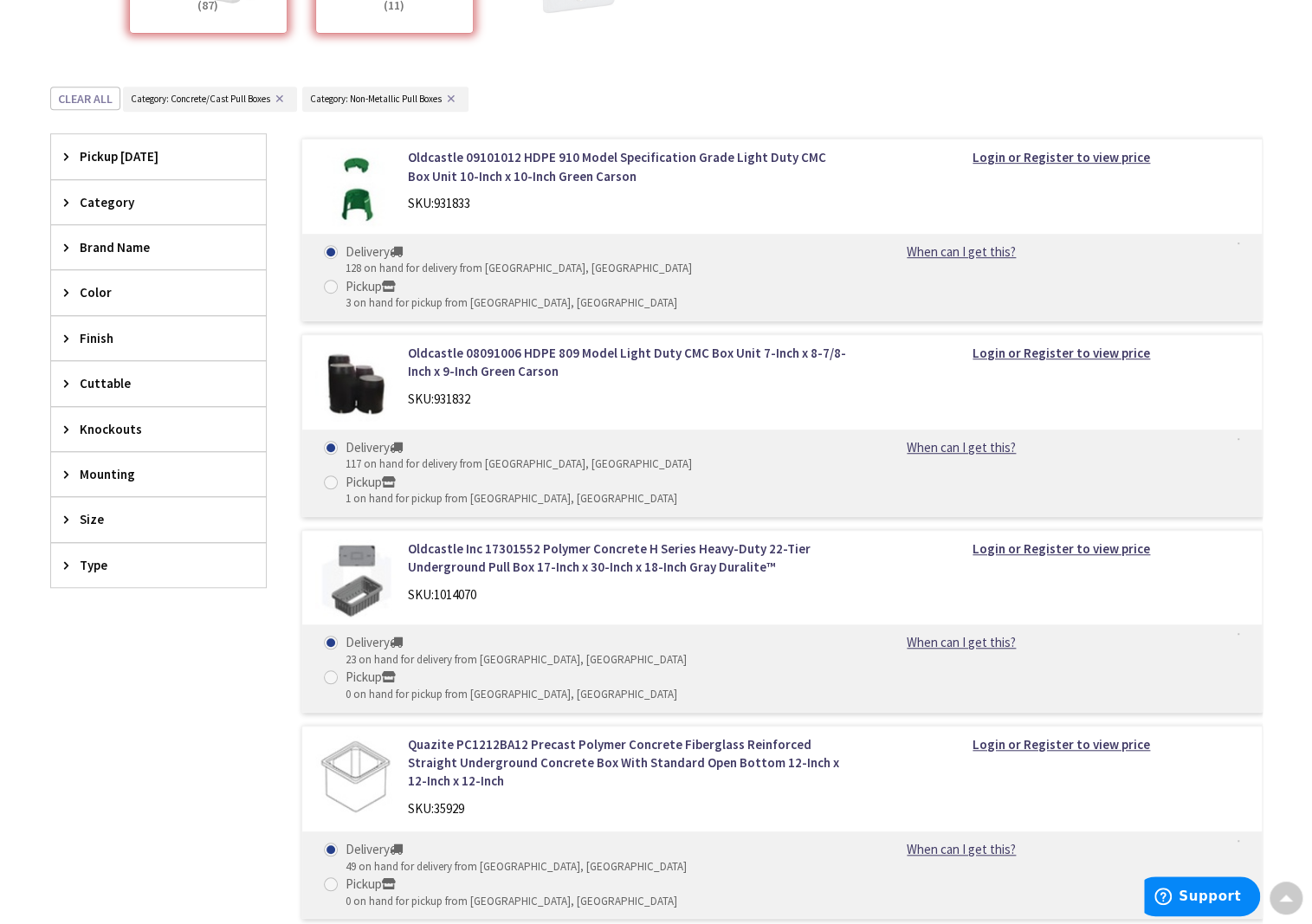
scroll to position [190, 0]
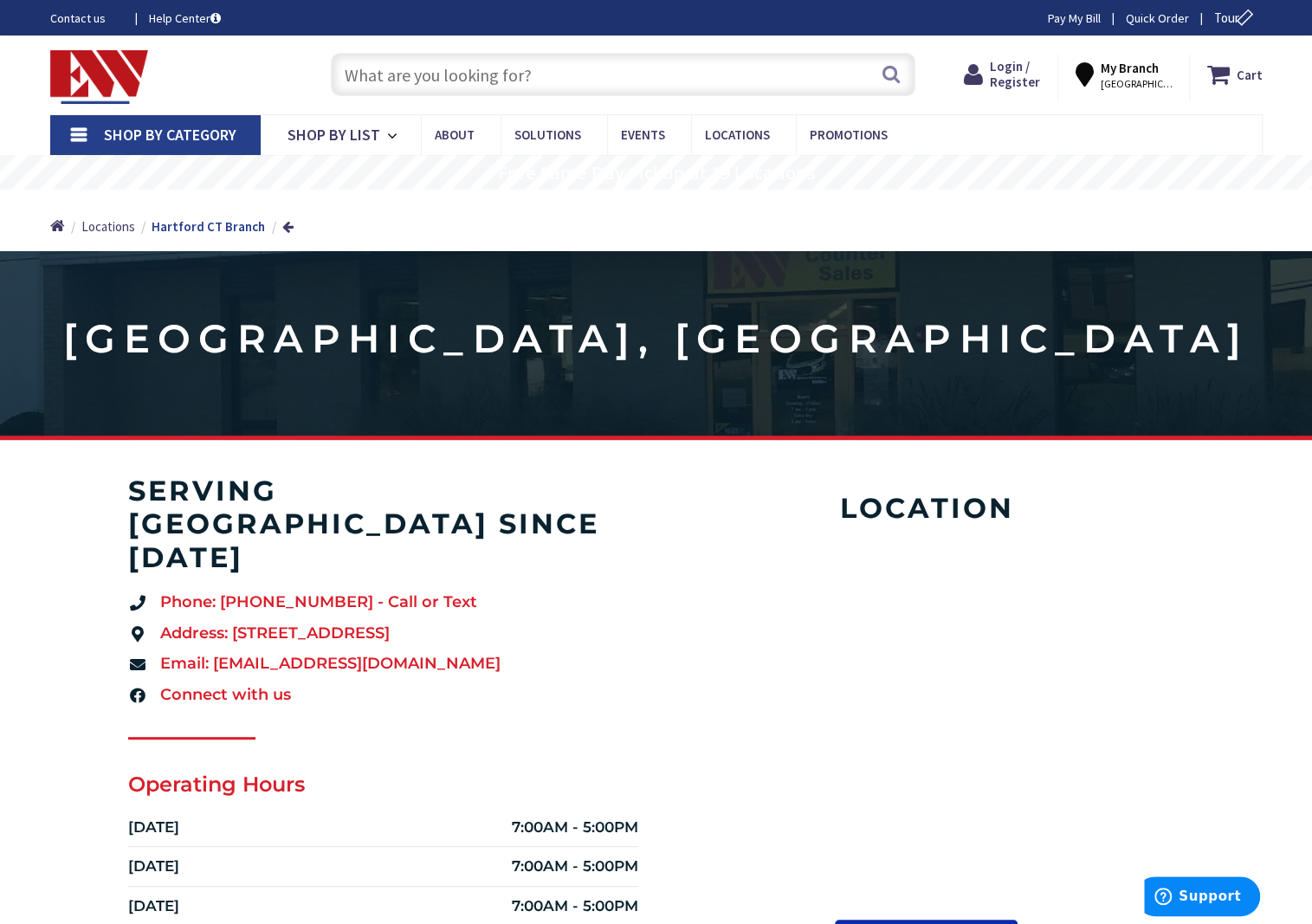
click at [472, 71] on input "text" at bounding box center [623, 75] width 585 height 43
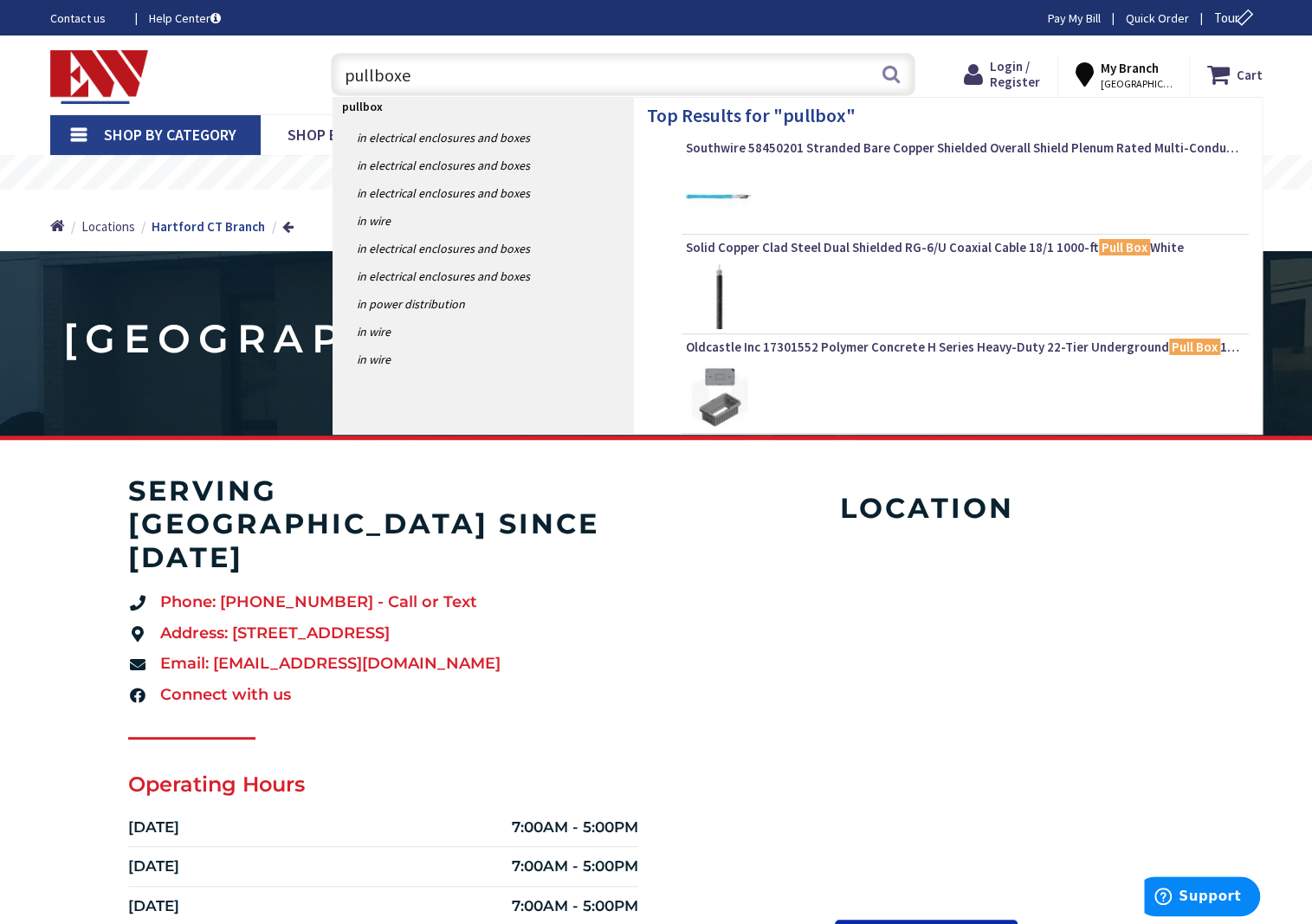
type input "pullboxes"
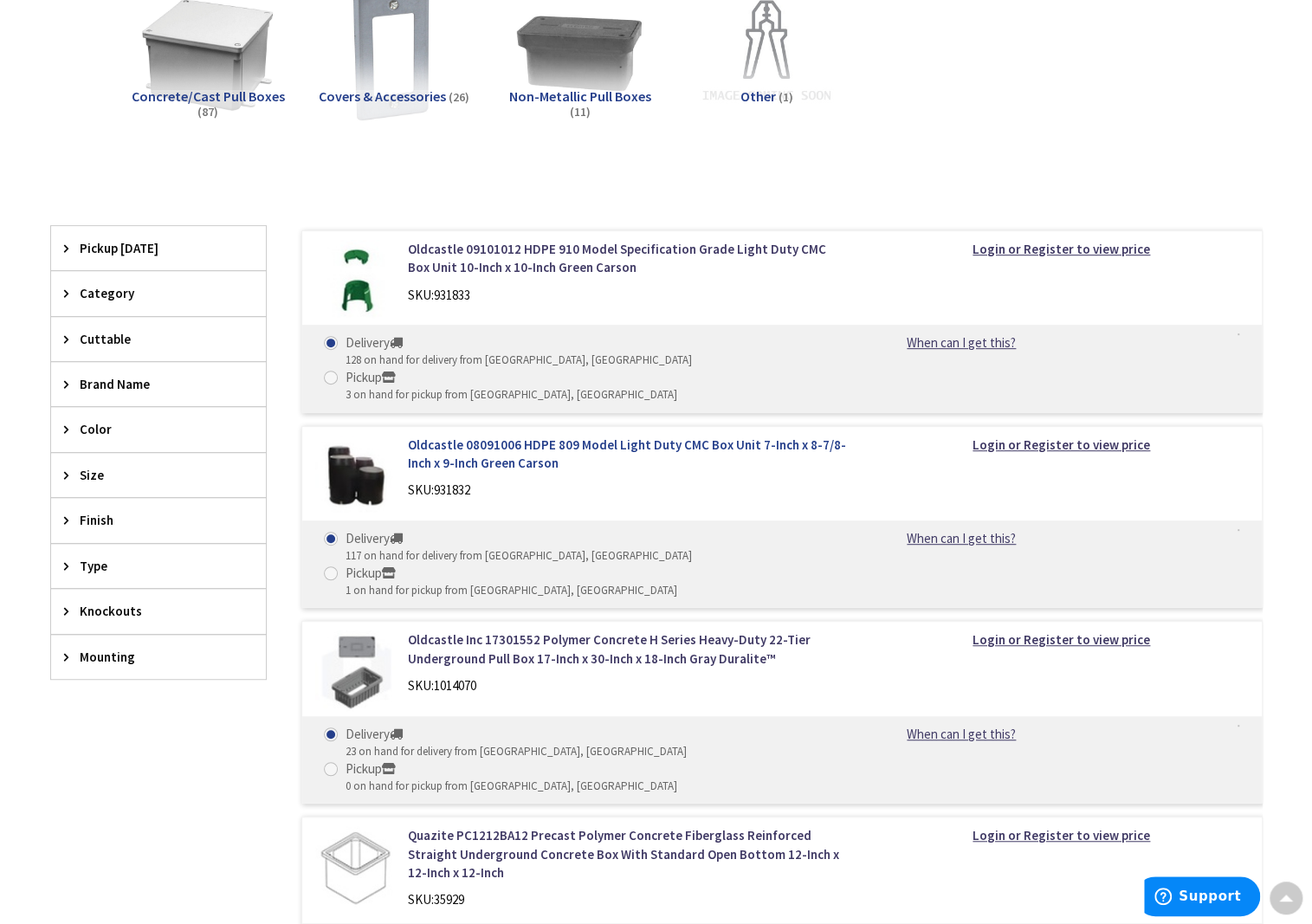
scroll to position [433, 0]
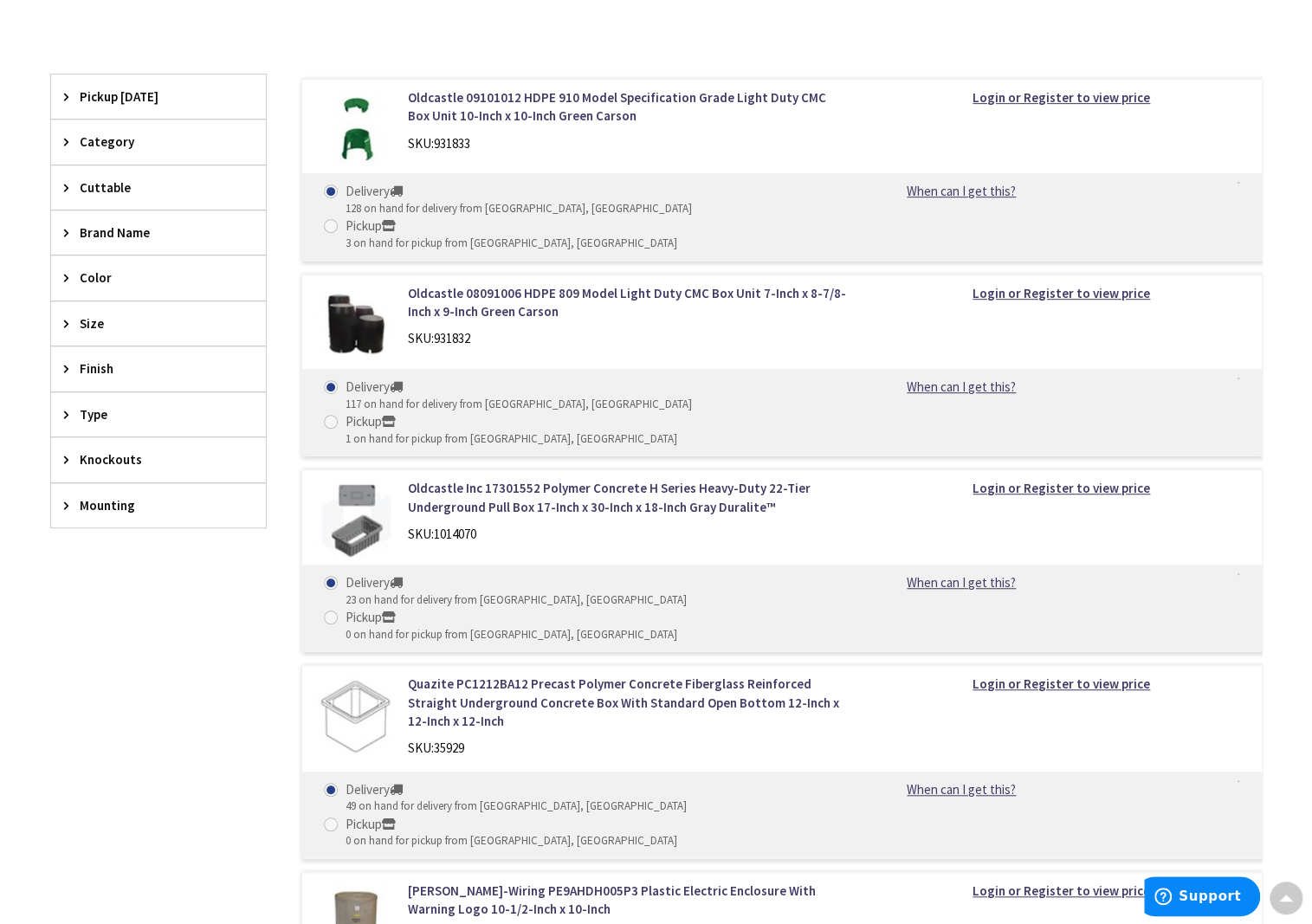
click at [185, 603] on div "Filters 125 items Pickup Today New London (0 mi) (5) Norwich (13.49 mi) (2) Old…" at bounding box center [158, 569] width 217 height 989
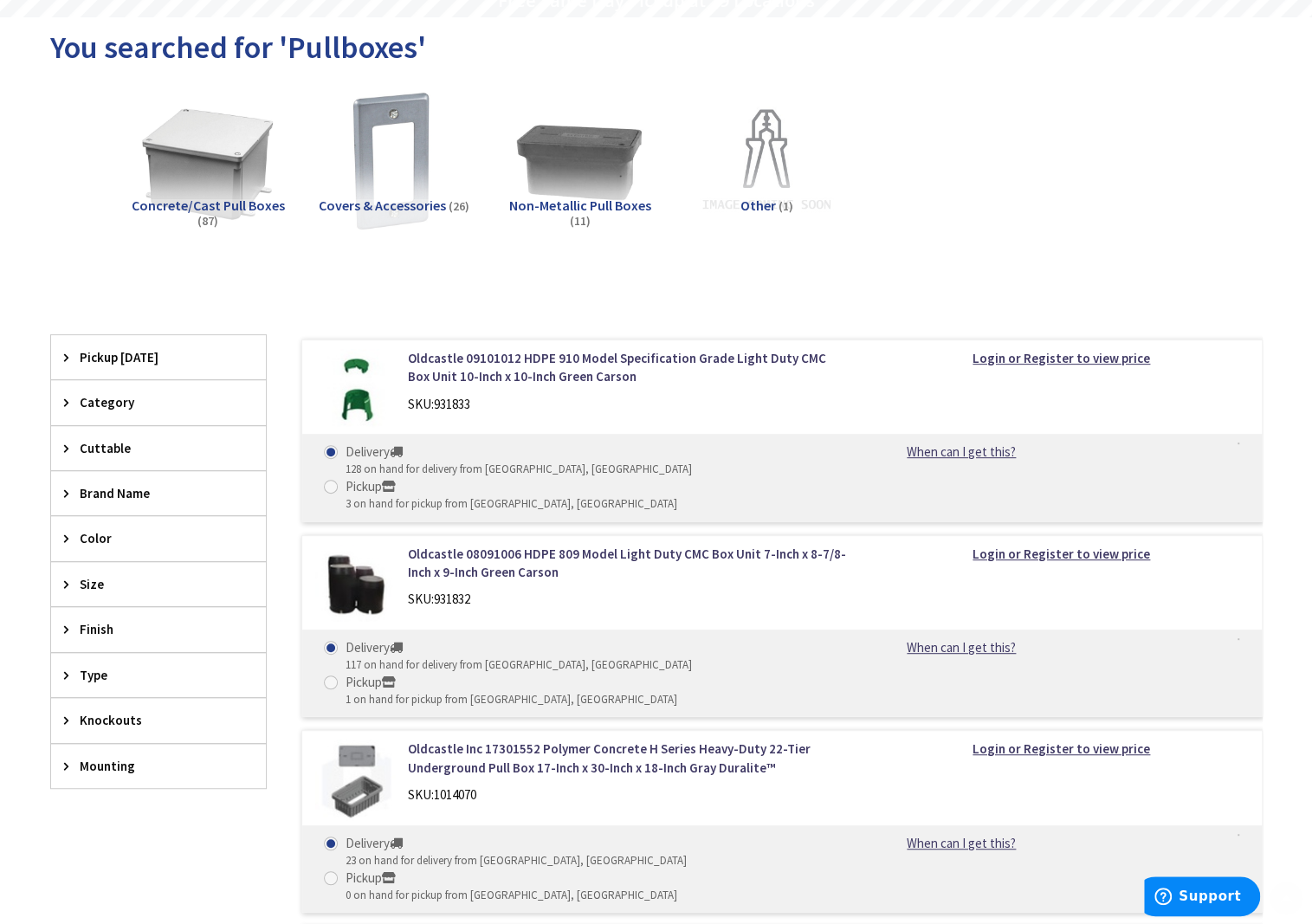
scroll to position [173, 0]
click at [500, 276] on div "View Subcategories Concrete/Cast Pull Boxes (87) Covers & Accessories (26) Non-…" at bounding box center [656, 705] width 1213 height 1246
click at [284, 264] on div "Concrete/Cast Pull Boxes (87) Covers & Accessories (26) Non-Metallic Pull Boxes…" at bounding box center [656, 174] width 1152 height 186
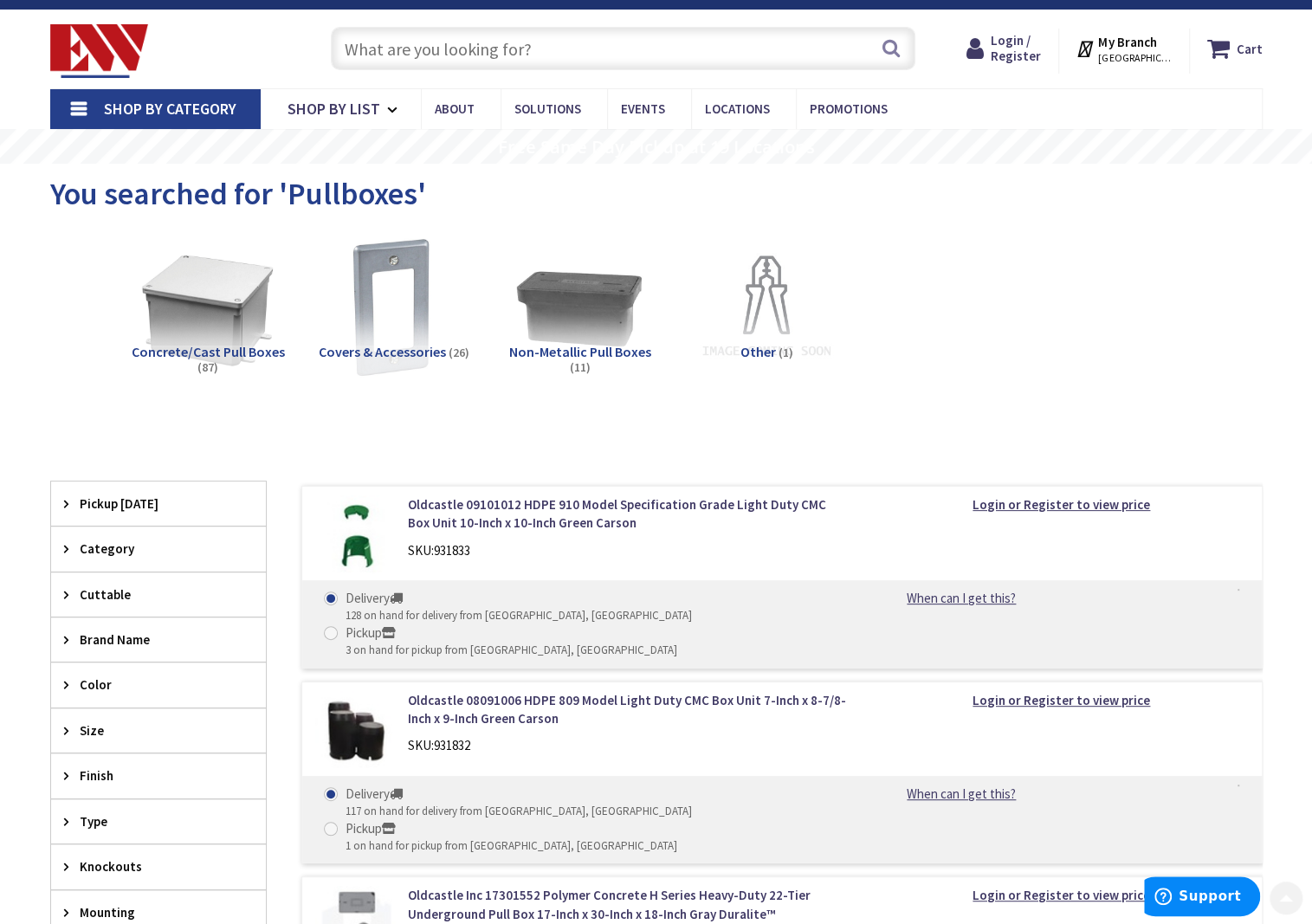
scroll to position [0, 0]
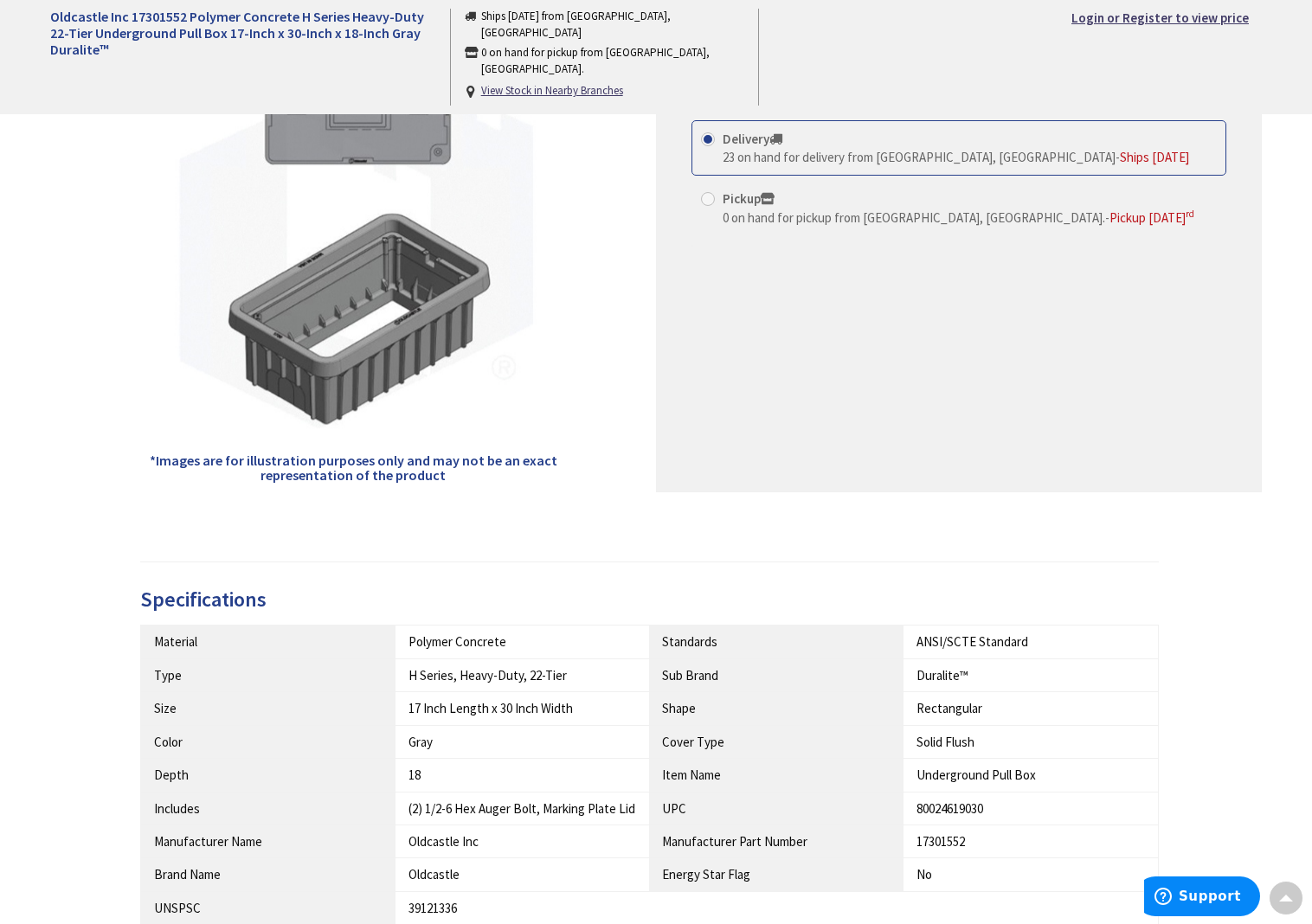
scroll to position [87, 0]
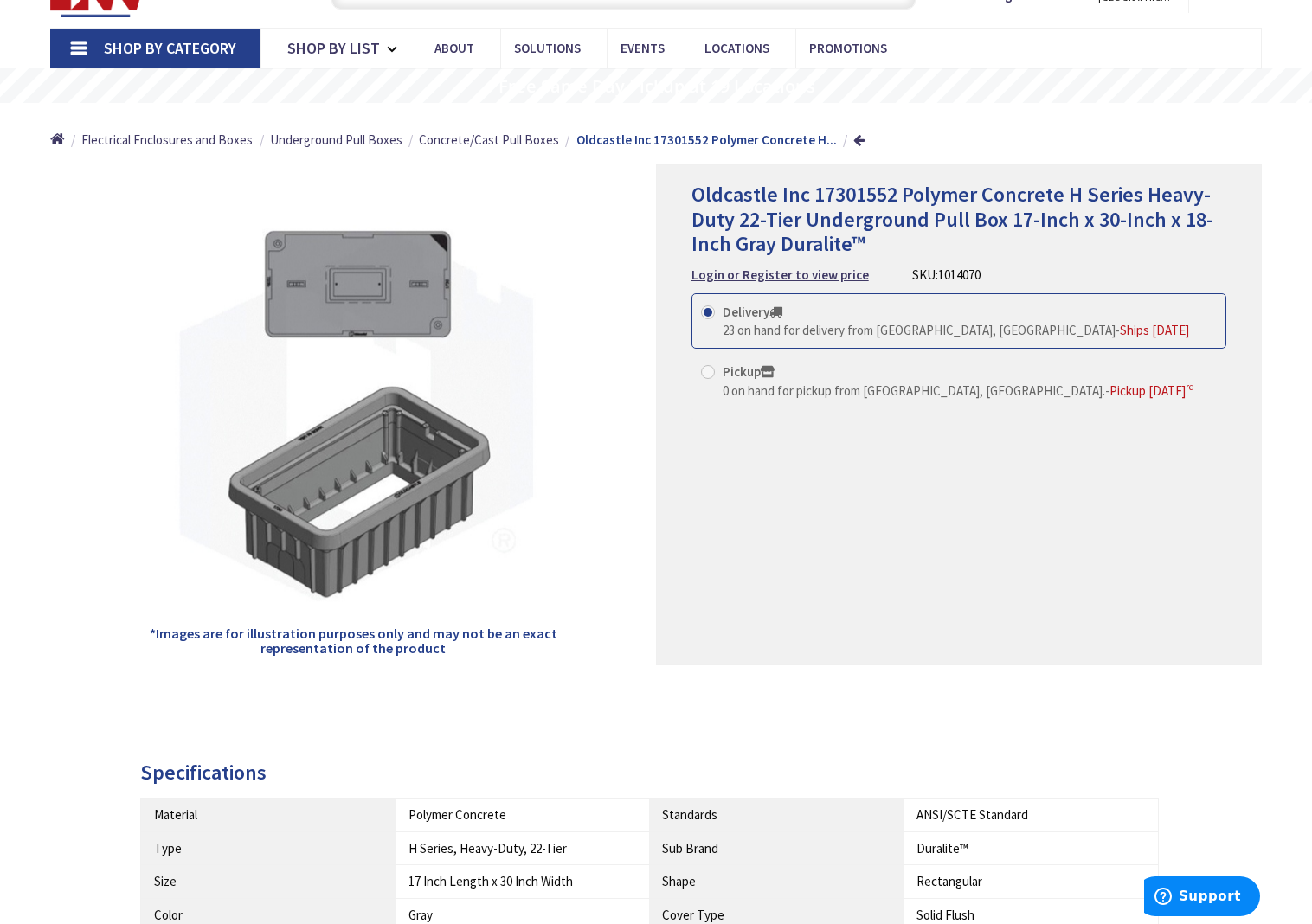
click at [774, 490] on div "Oldcastle Inc 17301552 Polymer Concrete H Series Heavy-Duty 22-Tier Underground…" at bounding box center [959, 414] width 606 height 500
drag, startPoint x: 273, startPoint y: 636, endPoint x: 381, endPoint y: 658, distance: 110.2
click at [381, 658] on div "*Images are for illustration purposes only and may not be an exact representati…" at bounding box center [353, 414] width 606 height 500
click at [367, 643] on h5 "*Images are for illustration purposes only and may not be an exact representati…" at bounding box center [353, 641] width 412 height 30
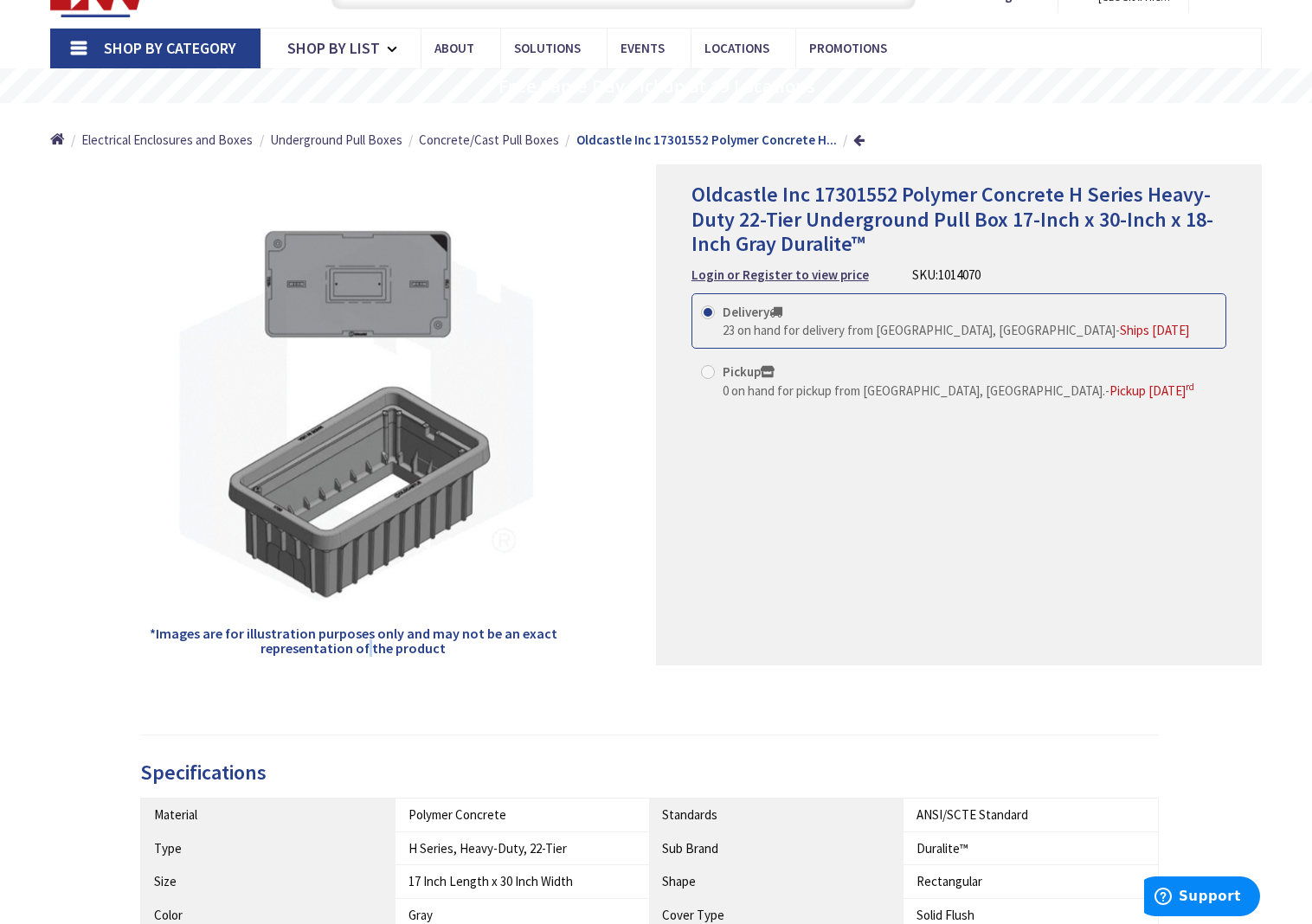
click at [372, 643] on h5 "*Images are for illustration purposes only and may not be an exact representati…" at bounding box center [353, 641] width 412 height 30
click at [848, 480] on div "Oldcastle Inc 17301552 Polymer Concrete H Series Heavy-Duty 22-Tier Underground…" at bounding box center [959, 414] width 606 height 500
